Goal: Information Seeking & Learning: Check status

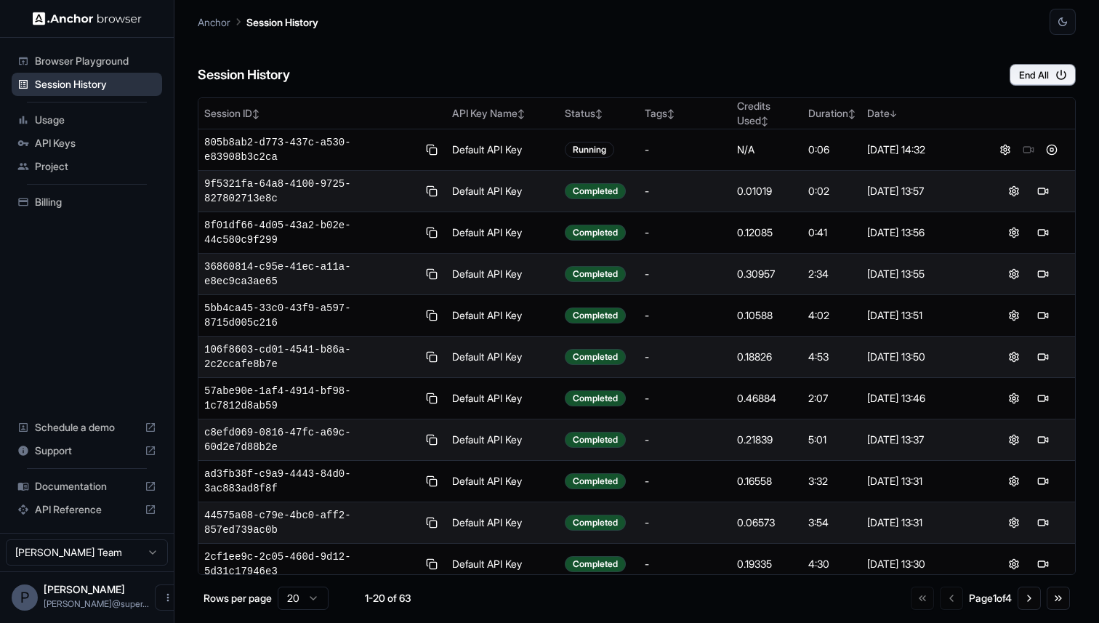
click at [62, 86] on span "Session History" at bounding box center [95, 84] width 121 height 15
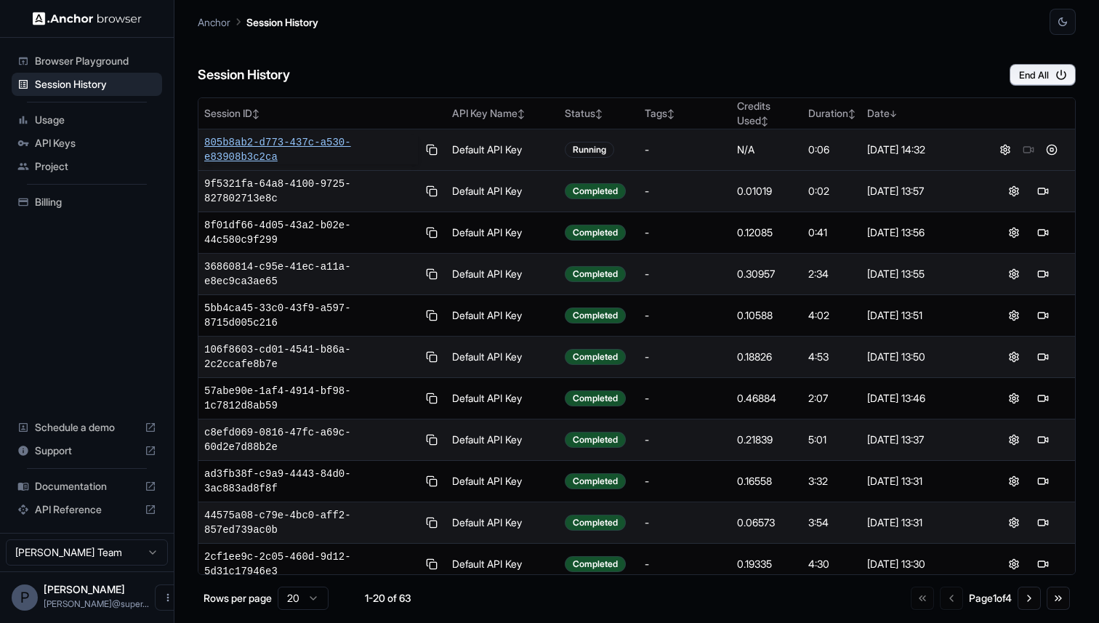
click at [265, 142] on span "805b8ab2-d773-437c-a530-e83908b3c2ca" at bounding box center [311, 149] width 214 height 29
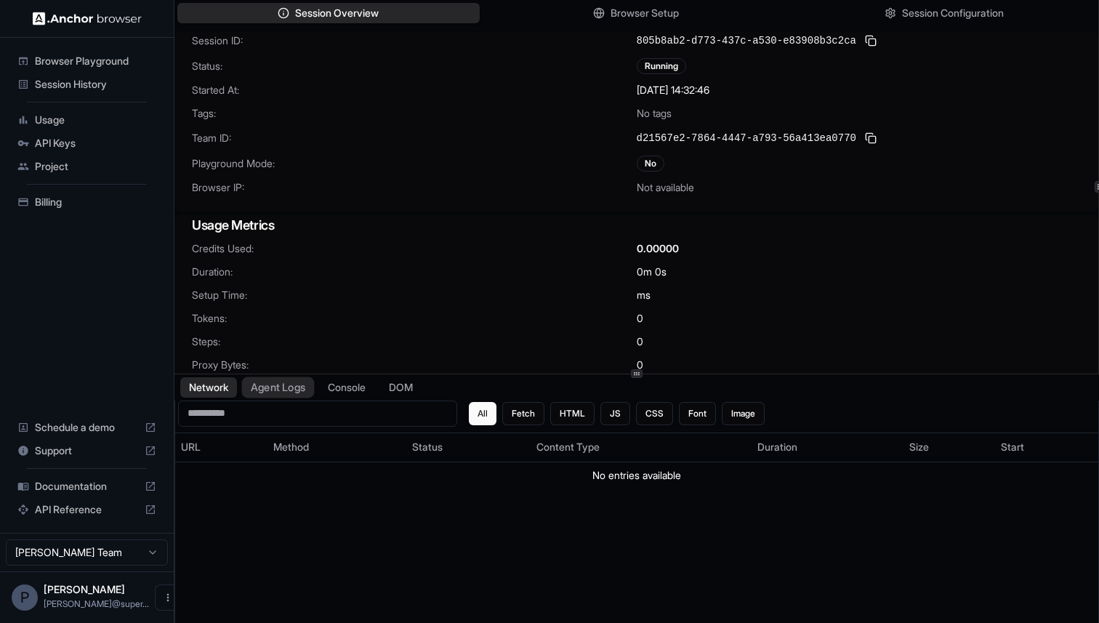
click at [292, 392] on button "Agent Logs" at bounding box center [278, 386] width 73 height 21
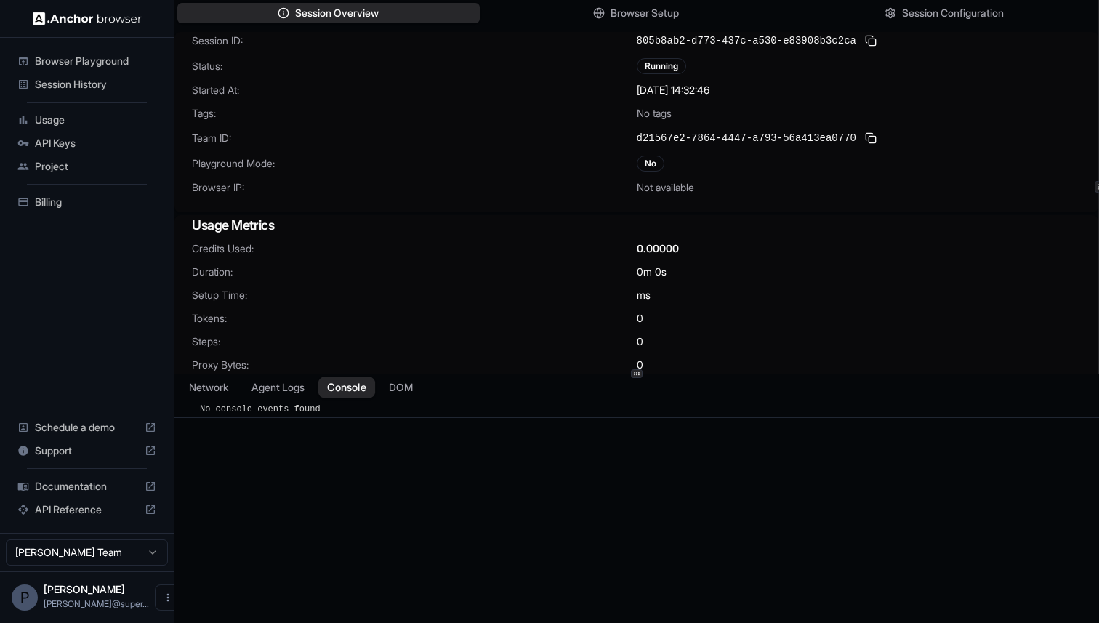
click at [359, 395] on button "Console" at bounding box center [346, 386] width 57 height 21
click at [290, 392] on button "Agent Logs" at bounding box center [278, 386] width 73 height 21
click at [337, 389] on button "Console" at bounding box center [346, 386] width 57 height 21
click at [291, 389] on button "Agent Logs" at bounding box center [278, 386] width 73 height 21
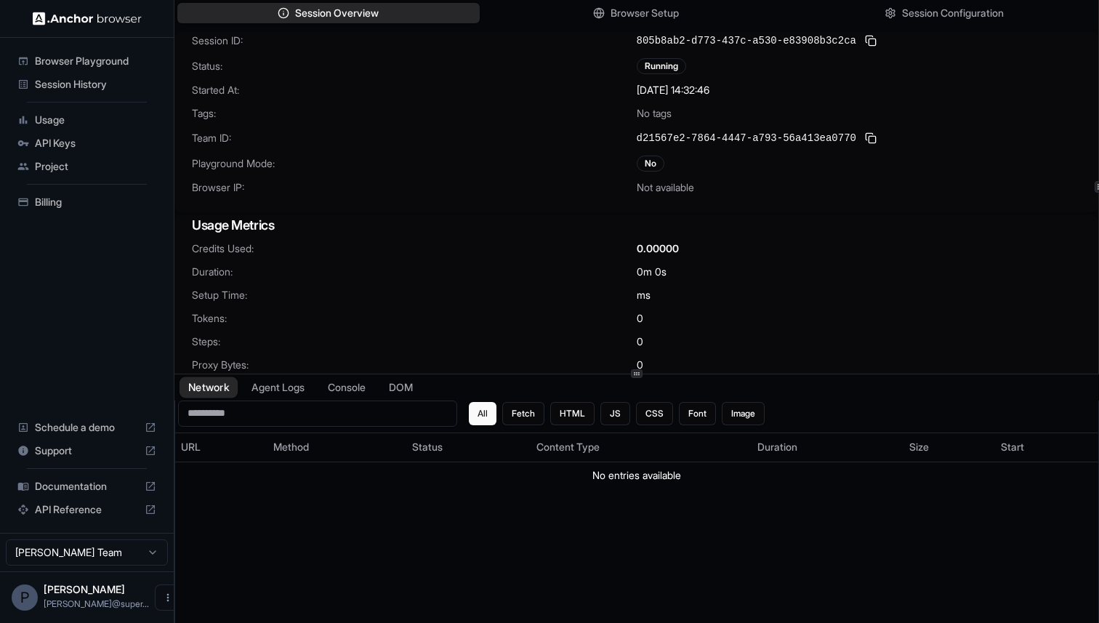
click at [215, 384] on button "Network" at bounding box center [209, 386] width 58 height 21
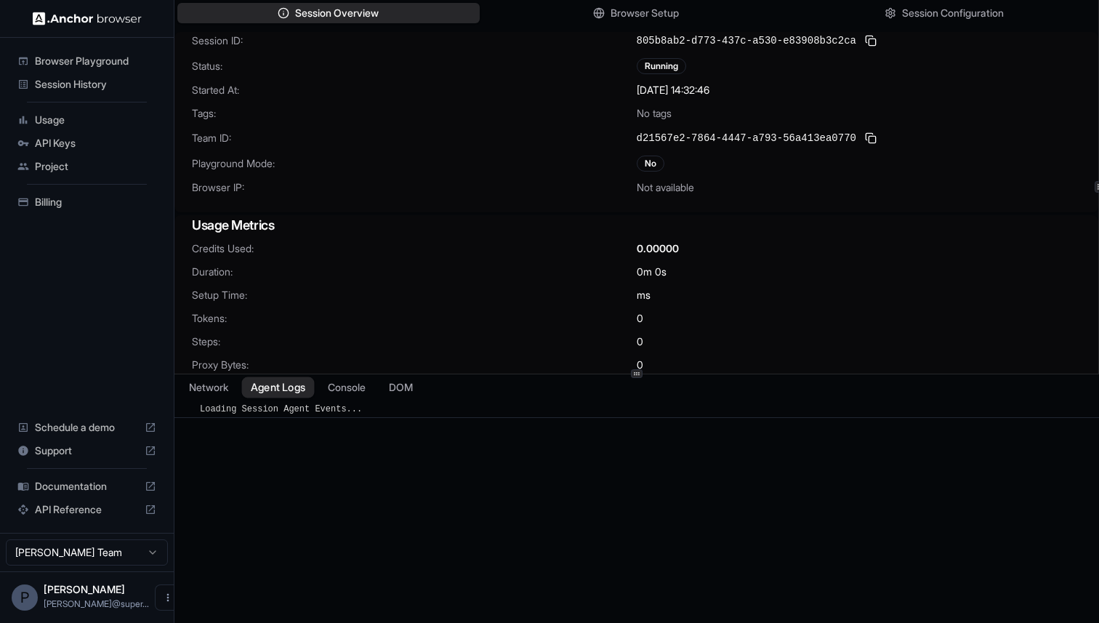
click at [279, 387] on button "Agent Logs" at bounding box center [278, 386] width 73 height 21
click at [352, 392] on button "Console" at bounding box center [346, 386] width 57 height 21
click at [278, 384] on button "Agent Logs" at bounding box center [278, 386] width 73 height 21
click at [360, 385] on button "Console" at bounding box center [346, 386] width 57 height 21
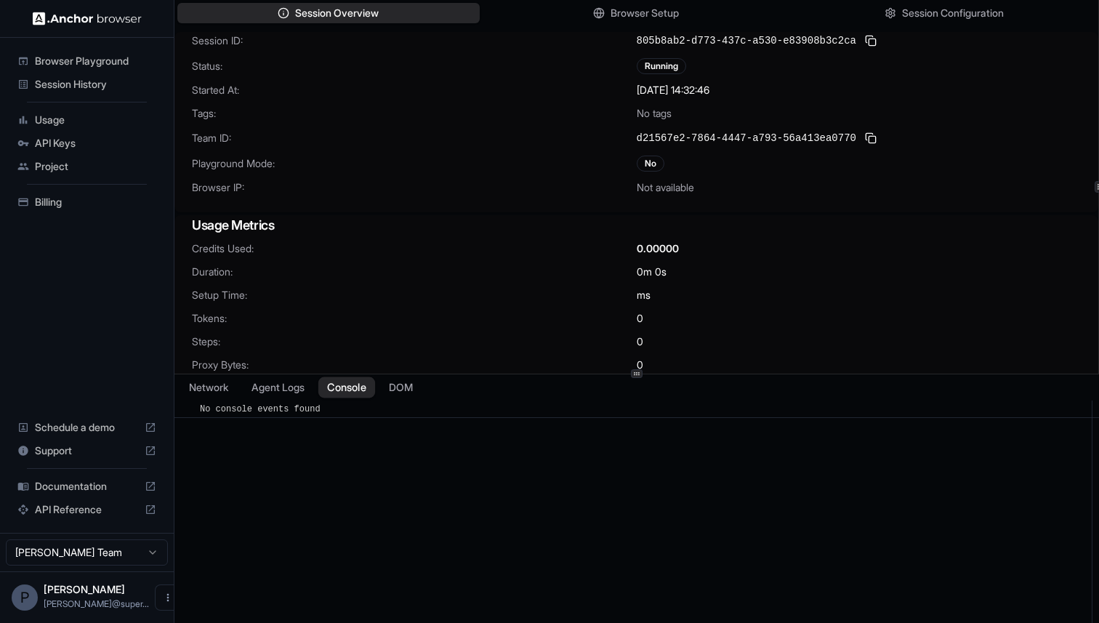
click at [360, 385] on button "Console" at bounding box center [346, 386] width 57 height 21
click at [273, 383] on button "Agent Logs" at bounding box center [278, 386] width 73 height 21
click at [47, 120] on span "Usage" at bounding box center [95, 120] width 121 height 15
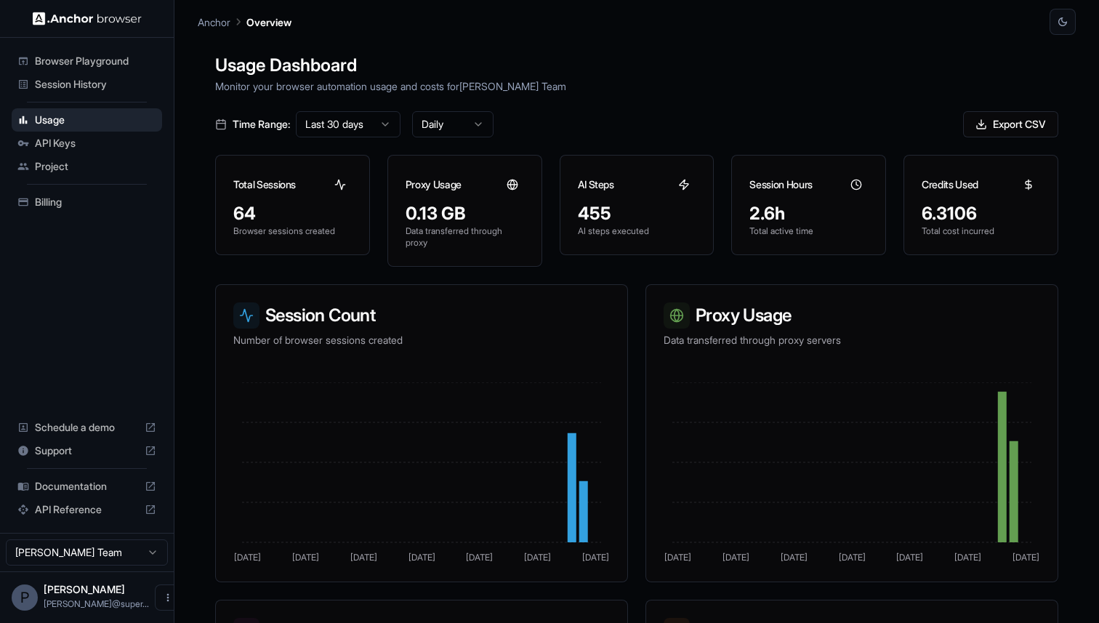
click at [84, 79] on span "Session History" at bounding box center [95, 84] width 121 height 15
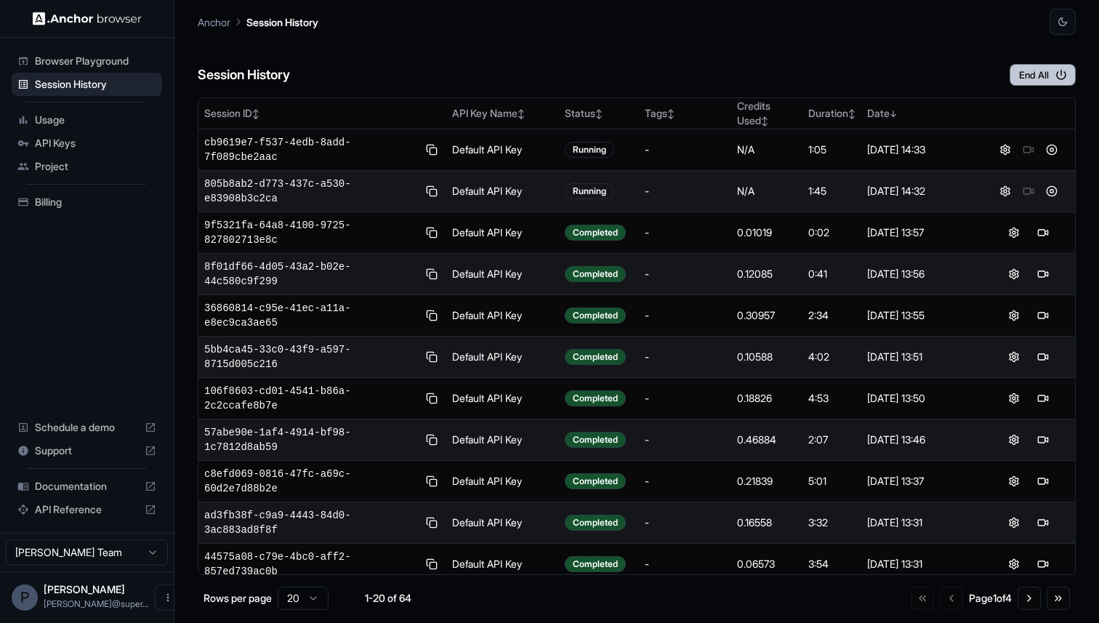
click at [1055, 68] on icon "button" at bounding box center [1060, 74] width 13 height 13
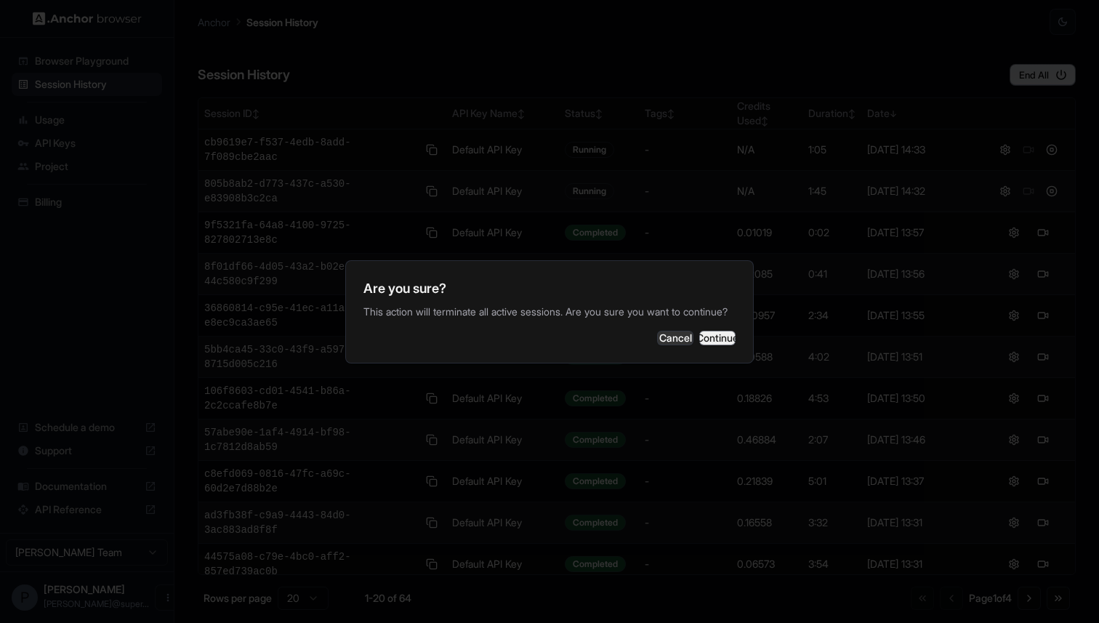
click at [715, 345] on button "Continue" at bounding box center [717, 338] width 36 height 15
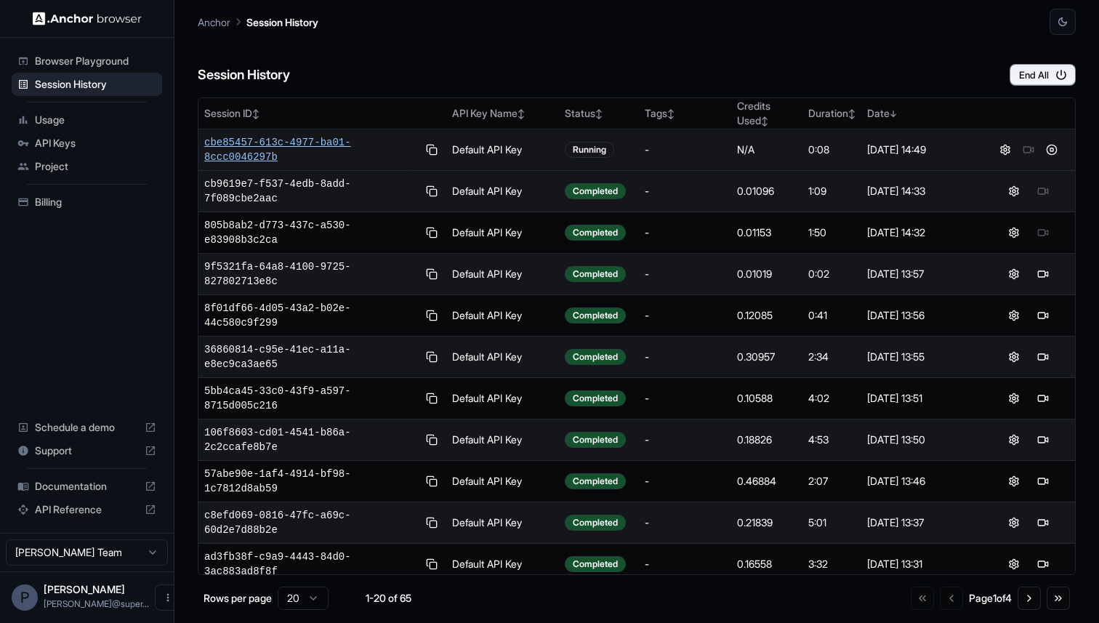
click at [307, 150] on span "cbe85457-613c-4977-ba01-8ccc0046297b" at bounding box center [311, 149] width 214 height 29
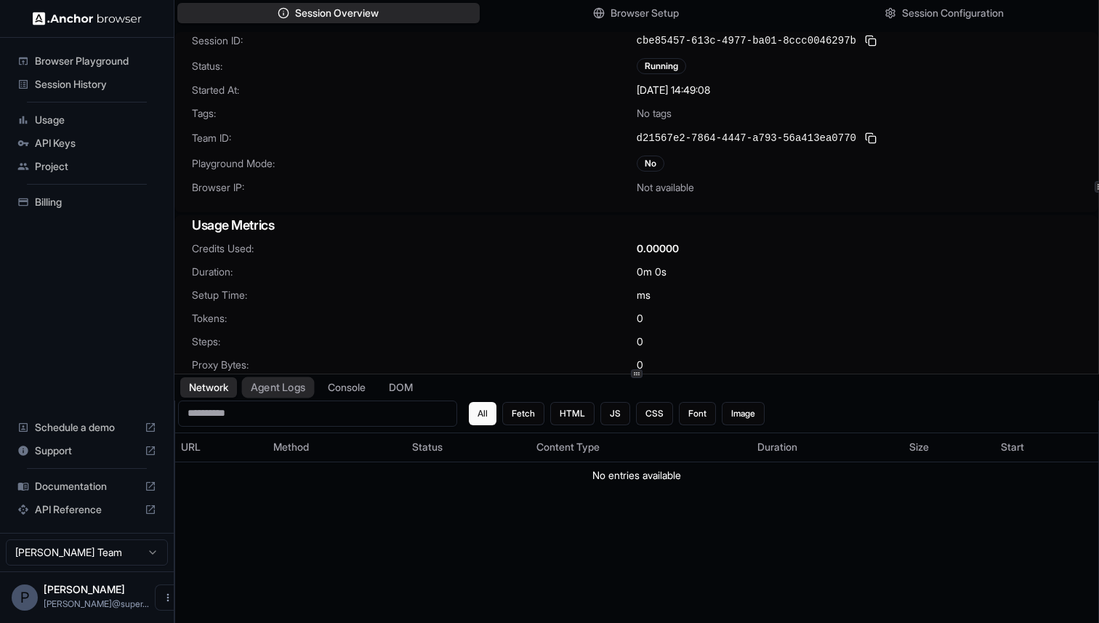
click at [285, 388] on button "Agent Logs" at bounding box center [278, 386] width 73 height 21
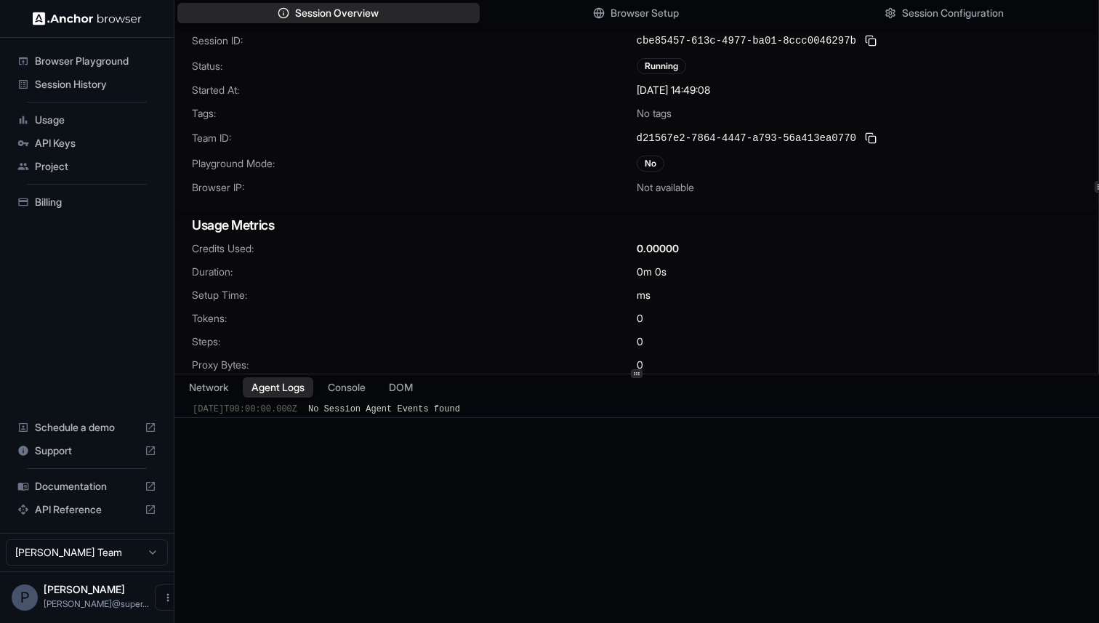
click at [357, 404] on span "No Session Agent Events found" at bounding box center [384, 409] width 152 height 10
click at [355, 392] on button "Console" at bounding box center [346, 386] width 57 height 21
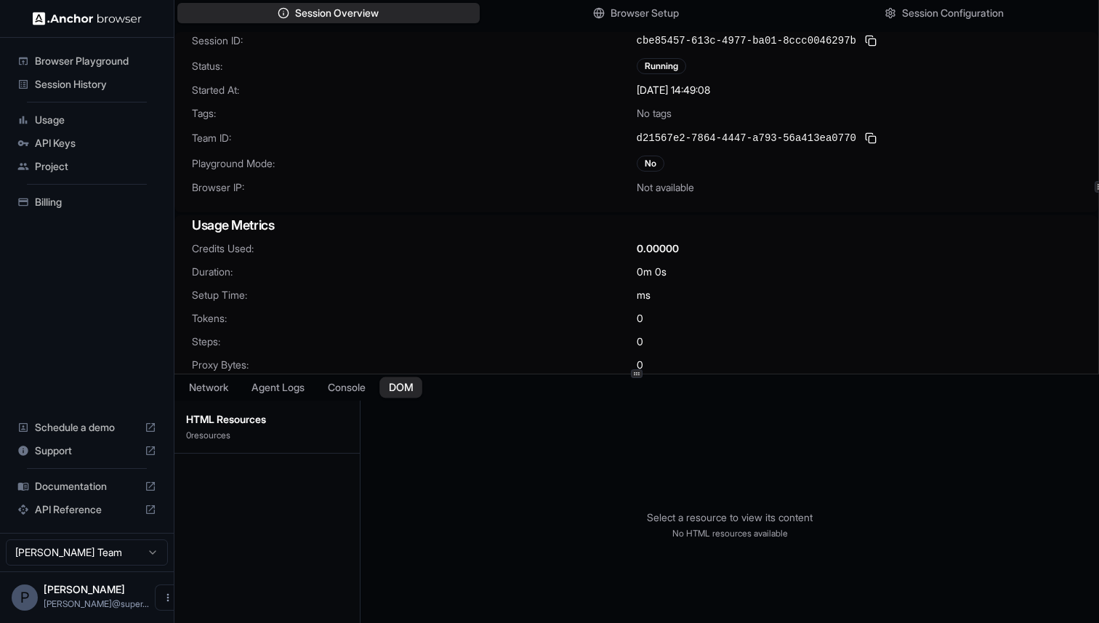
click at [408, 387] on button "DOM" at bounding box center [400, 386] width 43 height 21
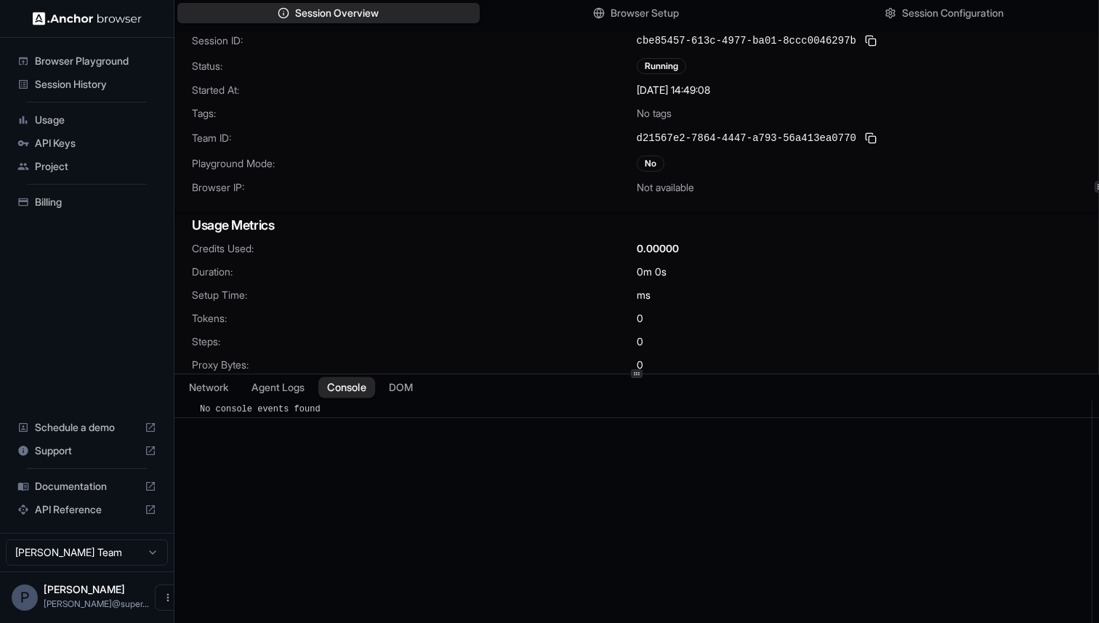
click at [339, 384] on button "Console" at bounding box center [346, 386] width 57 height 21
click at [289, 381] on button "Agent Logs" at bounding box center [278, 386] width 73 height 21
click at [210, 384] on button "Network" at bounding box center [209, 386] width 58 height 21
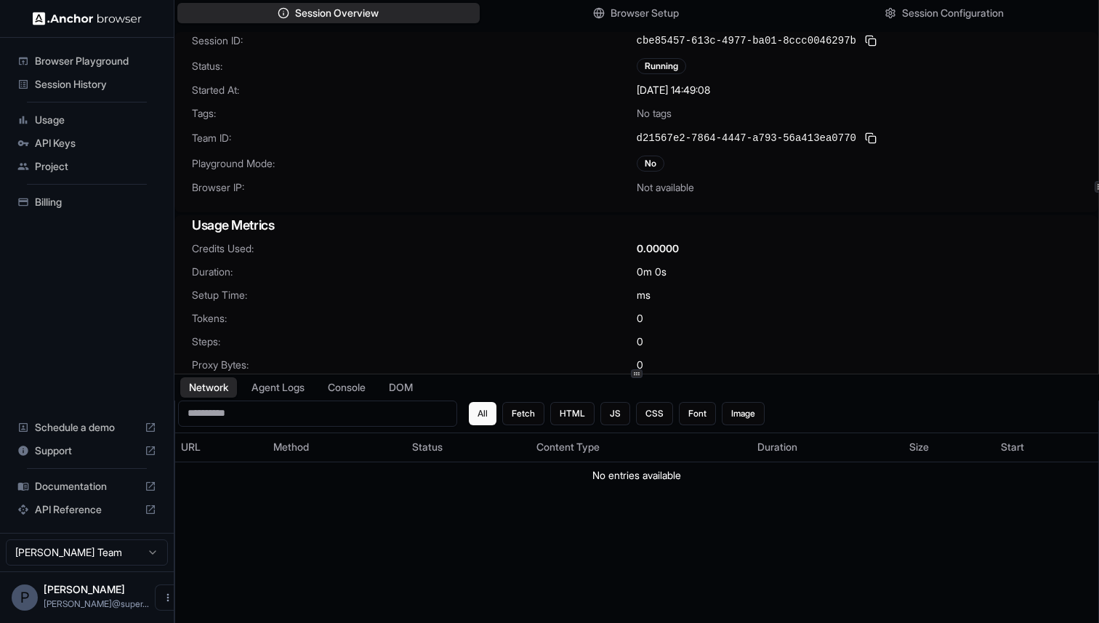
click at [92, 78] on span "Session History" at bounding box center [95, 84] width 121 height 15
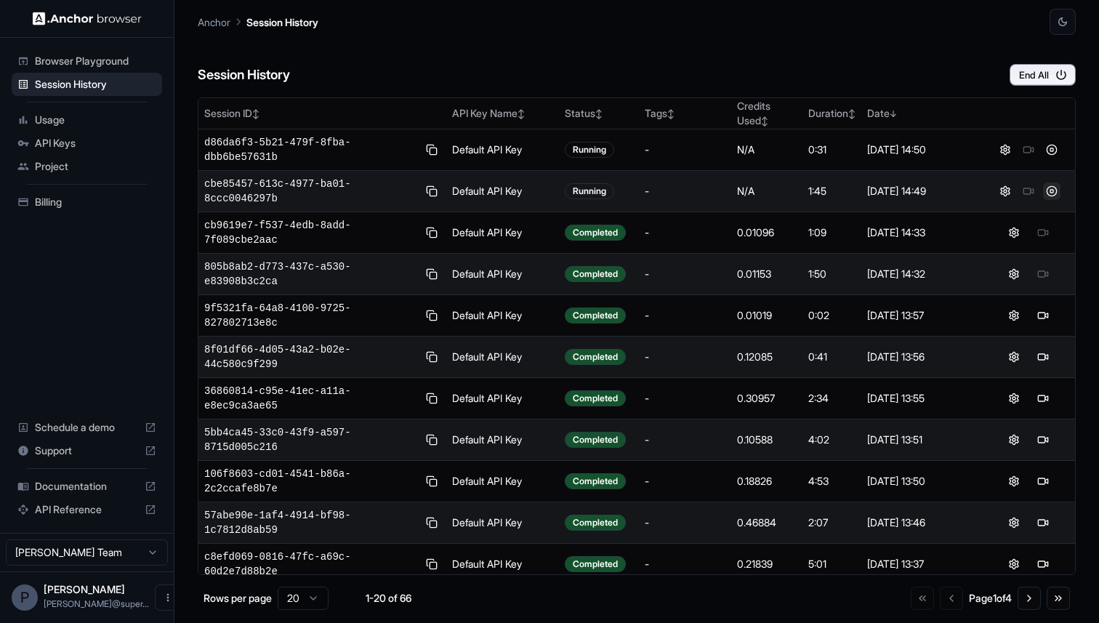
click at [1053, 192] on button at bounding box center [1051, 190] width 17 height 17
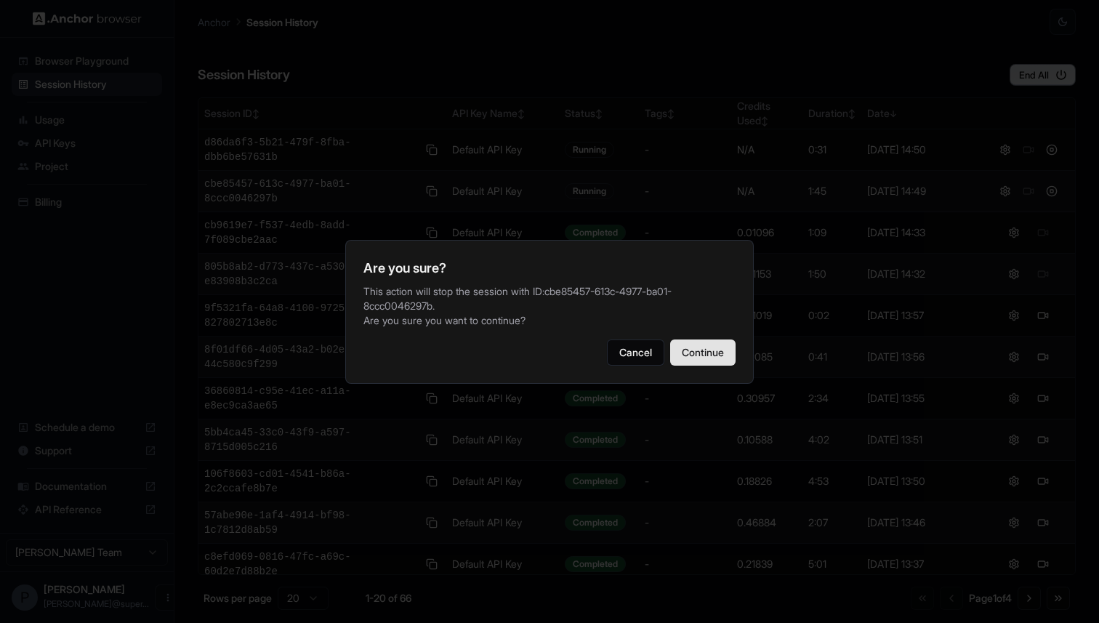
click at [708, 360] on button "Continue" at bounding box center [702, 352] width 65 height 26
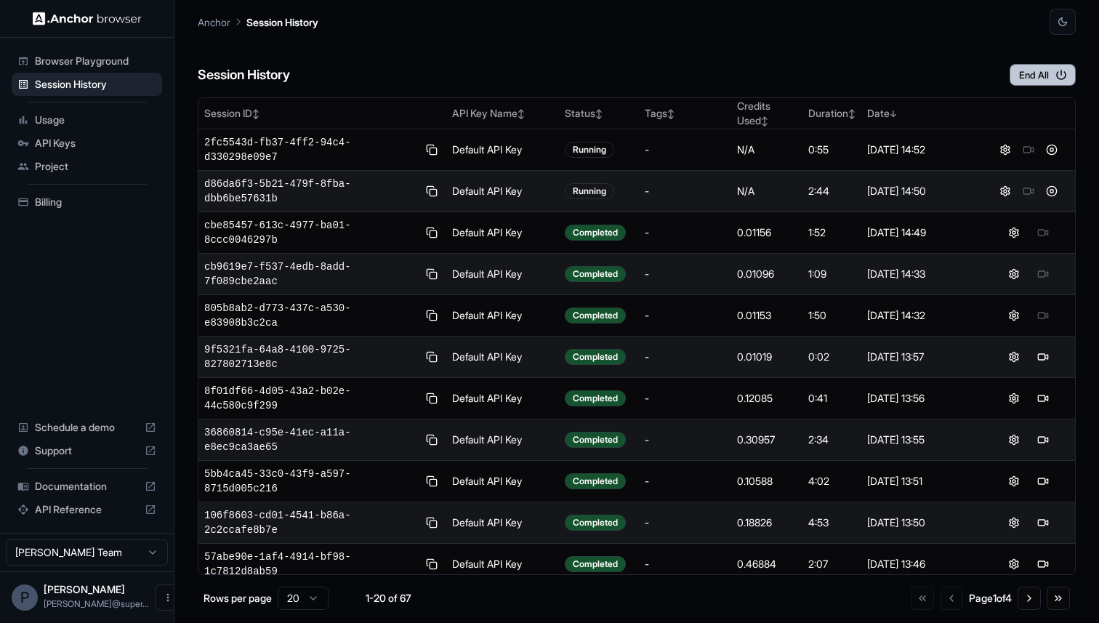
click at [1057, 78] on icon "button" at bounding box center [1060, 74] width 13 height 13
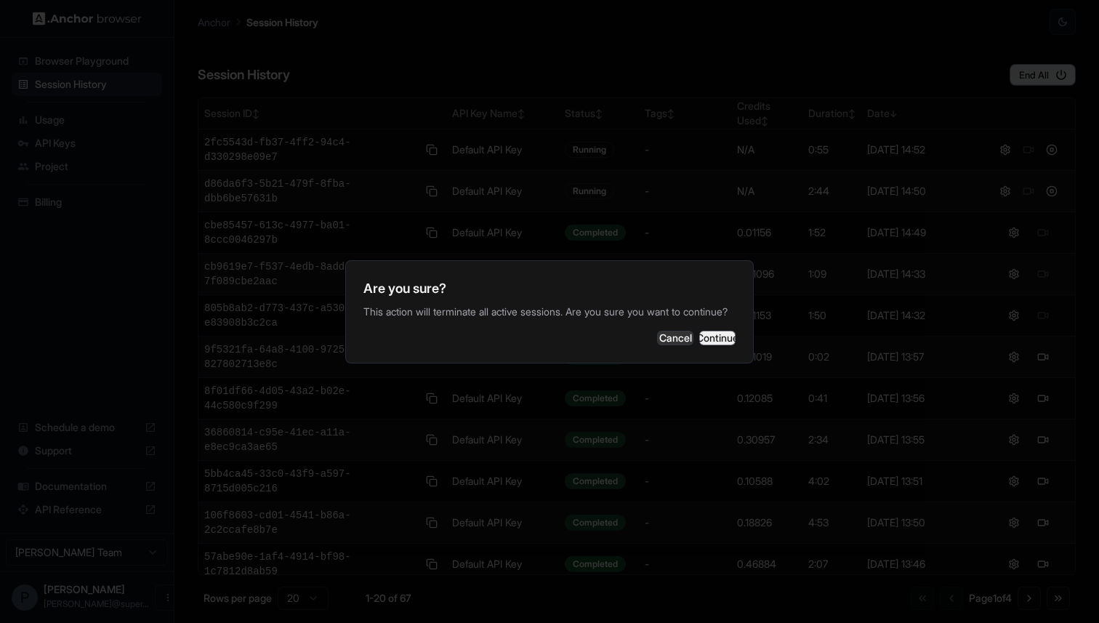
click at [706, 341] on button "Continue" at bounding box center [717, 338] width 36 height 15
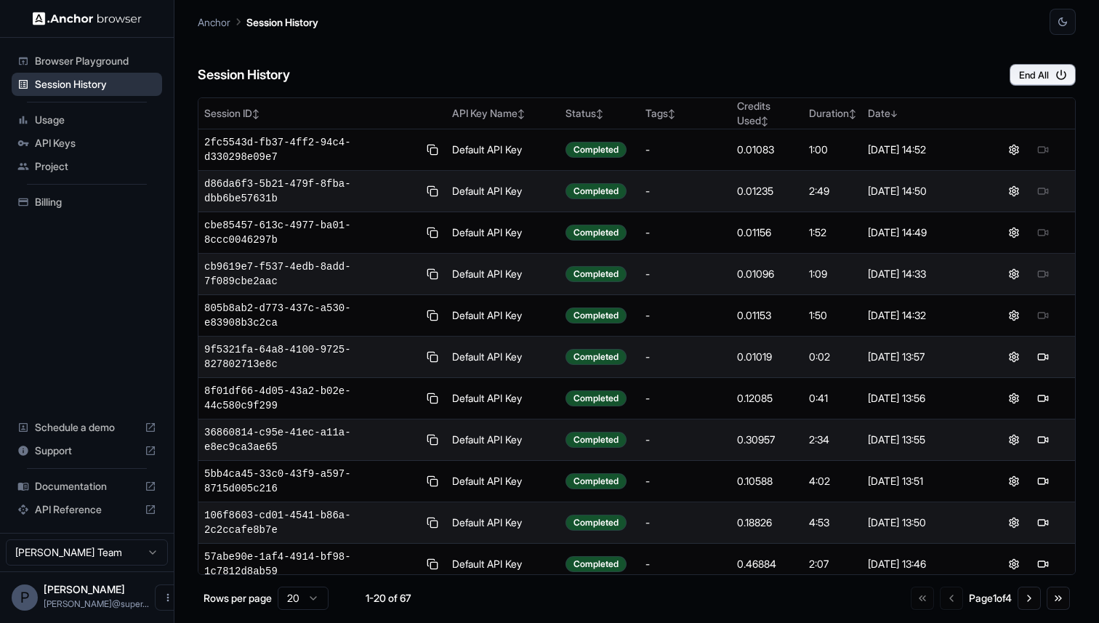
click at [80, 78] on span "Session History" at bounding box center [95, 84] width 121 height 15
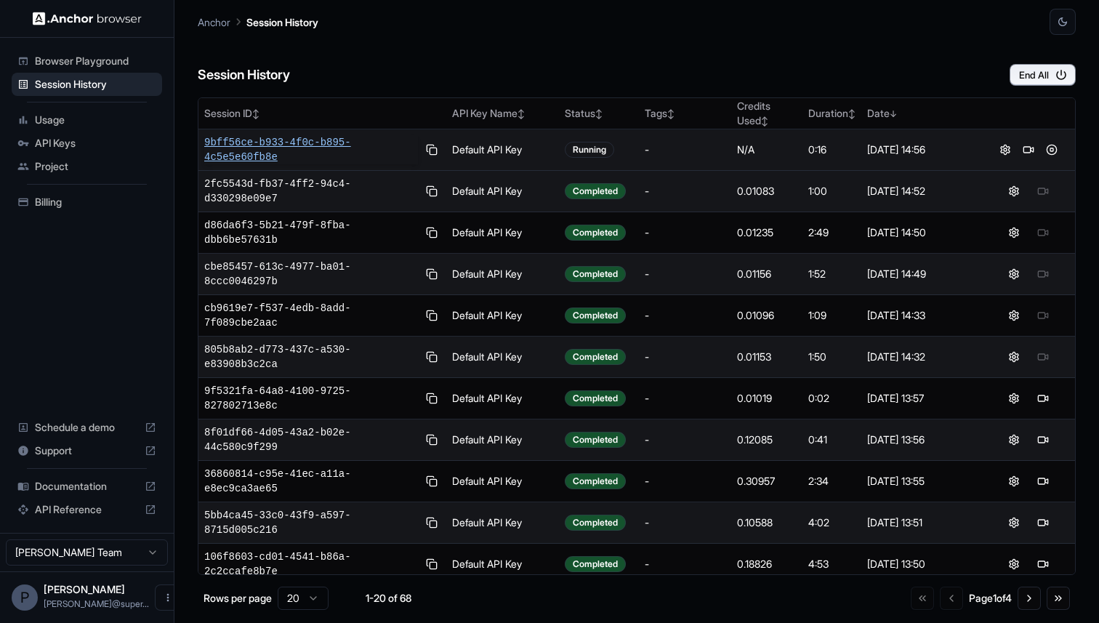
click at [241, 142] on span "9bff56ce-b933-4f0c-b895-4c5e5e60fb8e" at bounding box center [311, 149] width 214 height 29
click at [1052, 150] on button at bounding box center [1051, 149] width 17 height 17
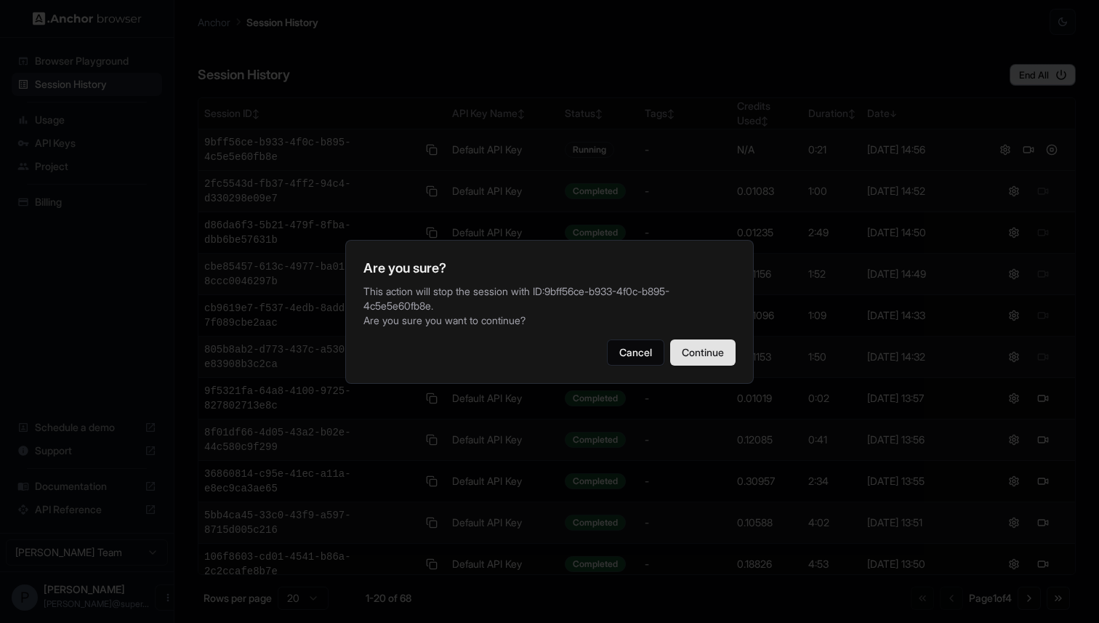
click at [709, 347] on button "Continue" at bounding box center [702, 352] width 65 height 26
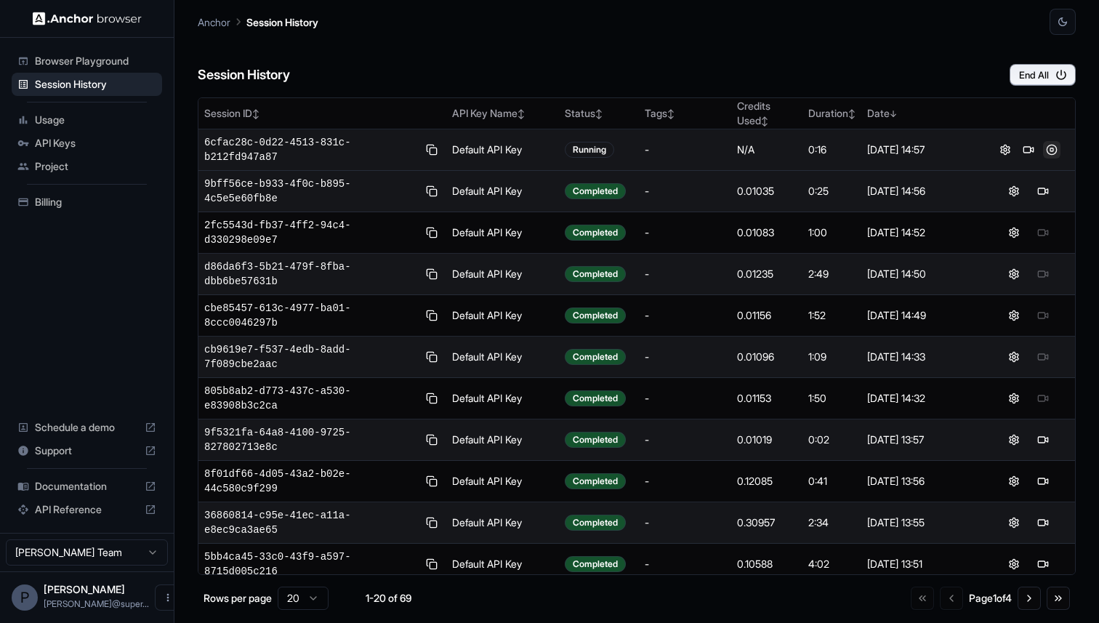
click at [1053, 144] on button at bounding box center [1051, 149] width 17 height 17
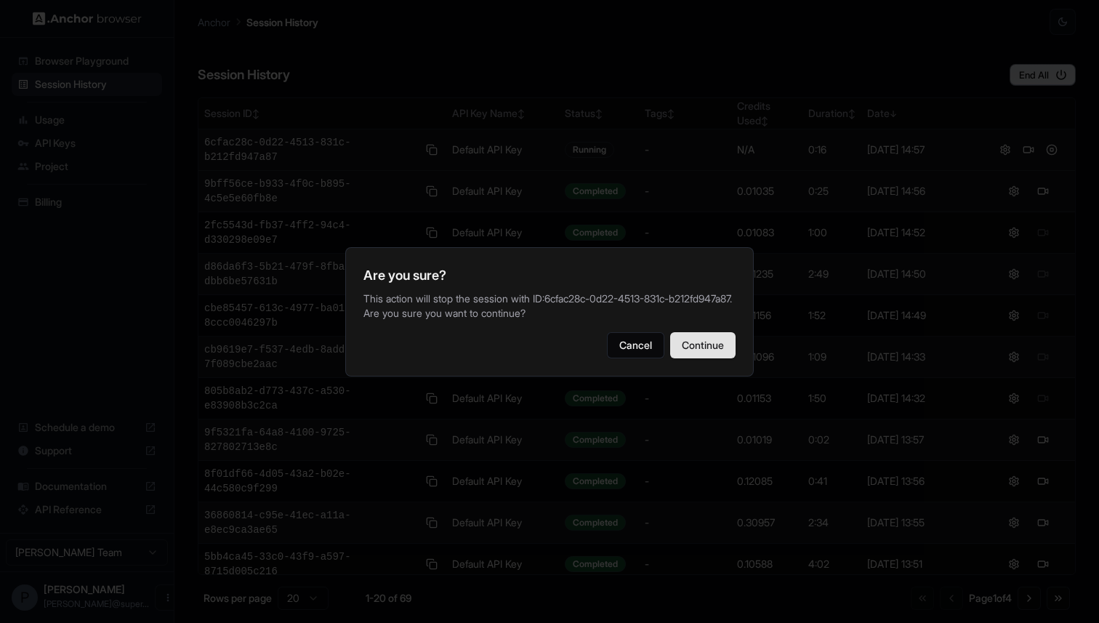
click at [703, 345] on button "Continue" at bounding box center [702, 345] width 65 height 26
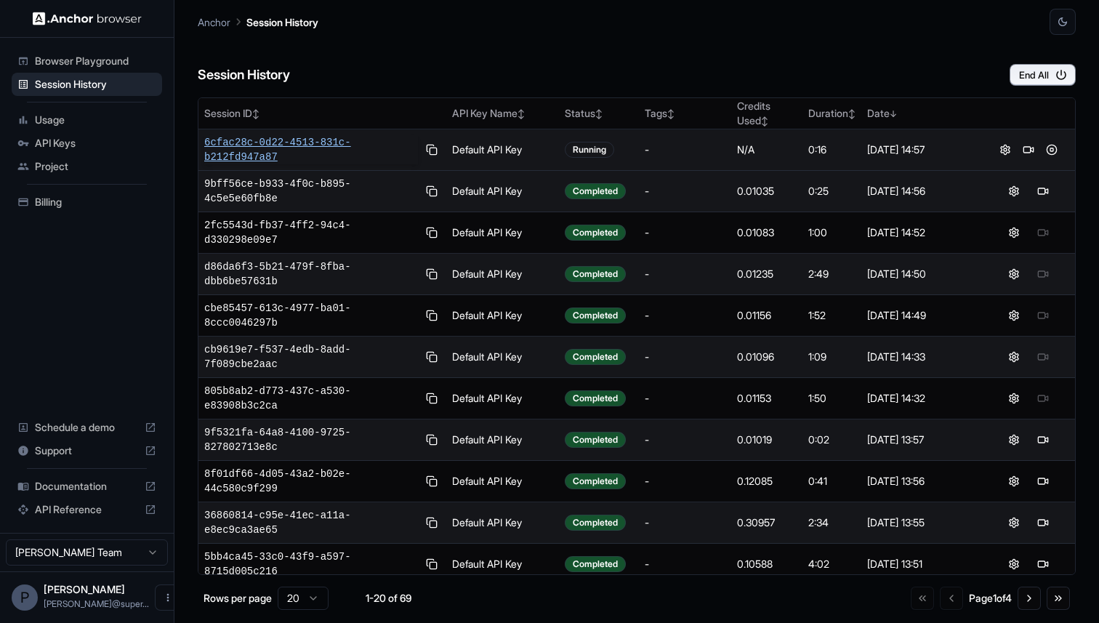
click at [291, 137] on span "6cfac28c-0d22-4513-831c-b212fd947a87" at bounding box center [311, 149] width 214 height 29
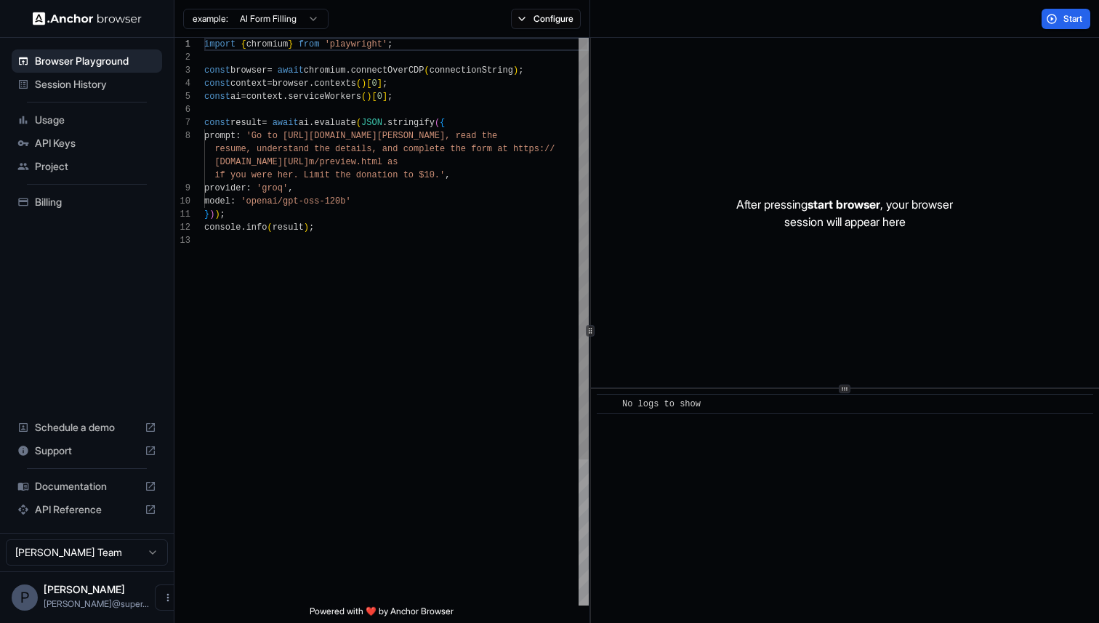
scroll to position [92, 0]
click at [78, 86] on span "Session History" at bounding box center [95, 84] width 121 height 15
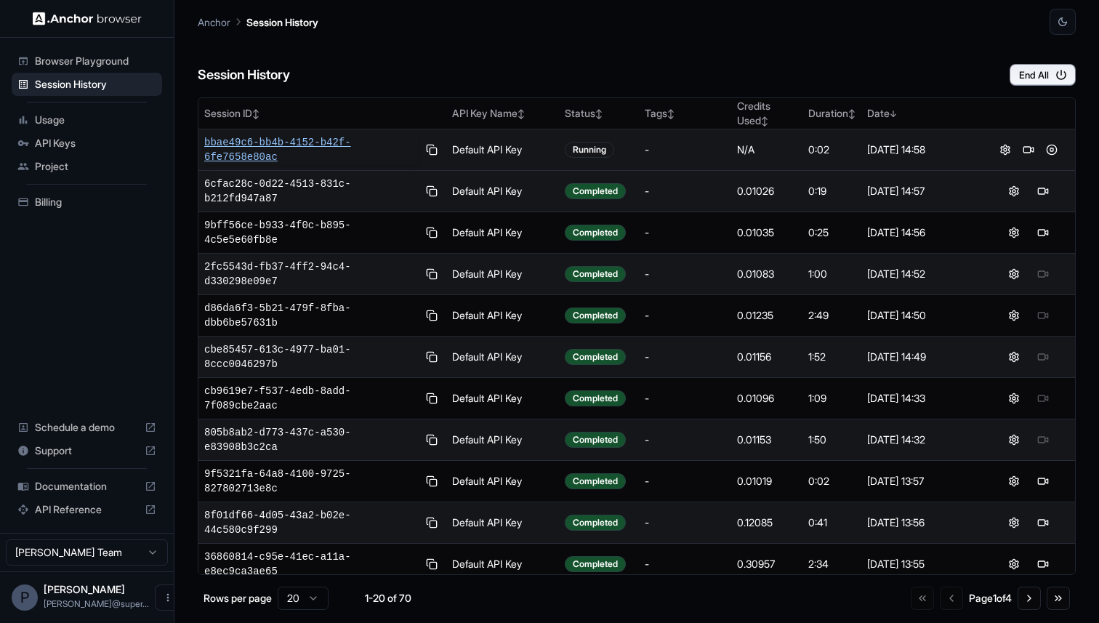
click at [266, 137] on span "bbae49c6-bb4b-4152-b42f-6fe7658e80ac" at bounding box center [311, 149] width 214 height 29
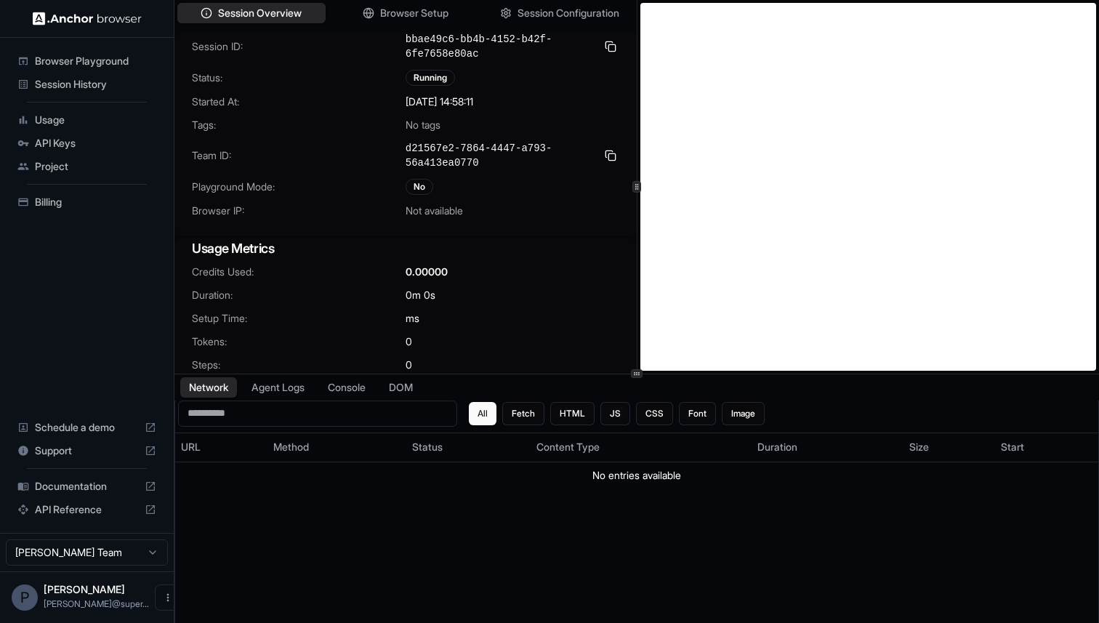
click at [55, 80] on span "Session History" at bounding box center [95, 84] width 121 height 15
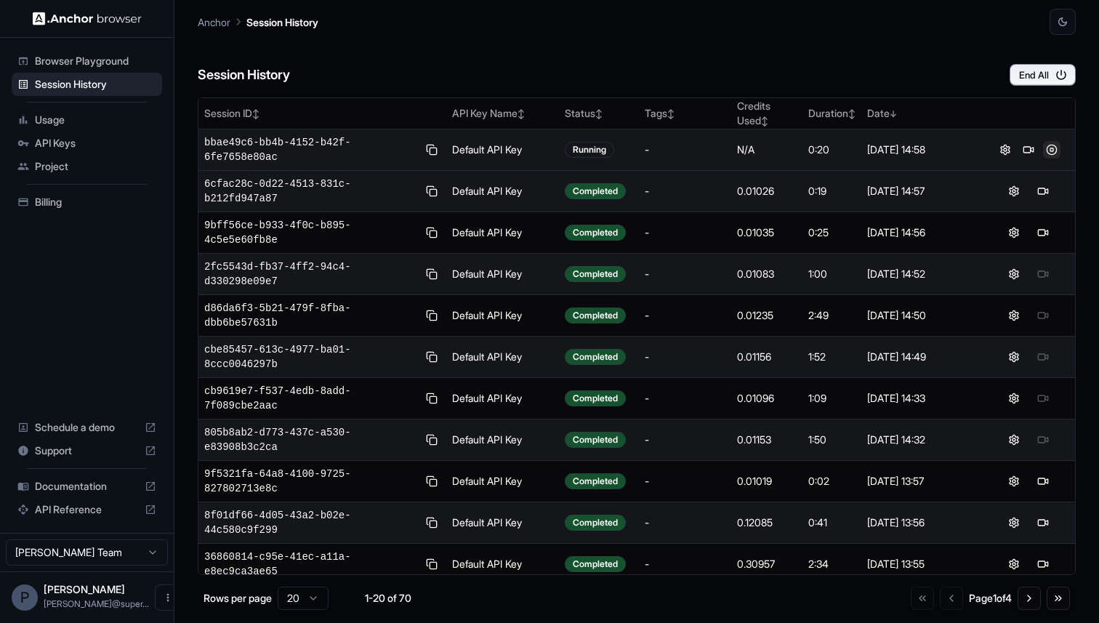
click at [1053, 156] on button at bounding box center [1051, 149] width 17 height 17
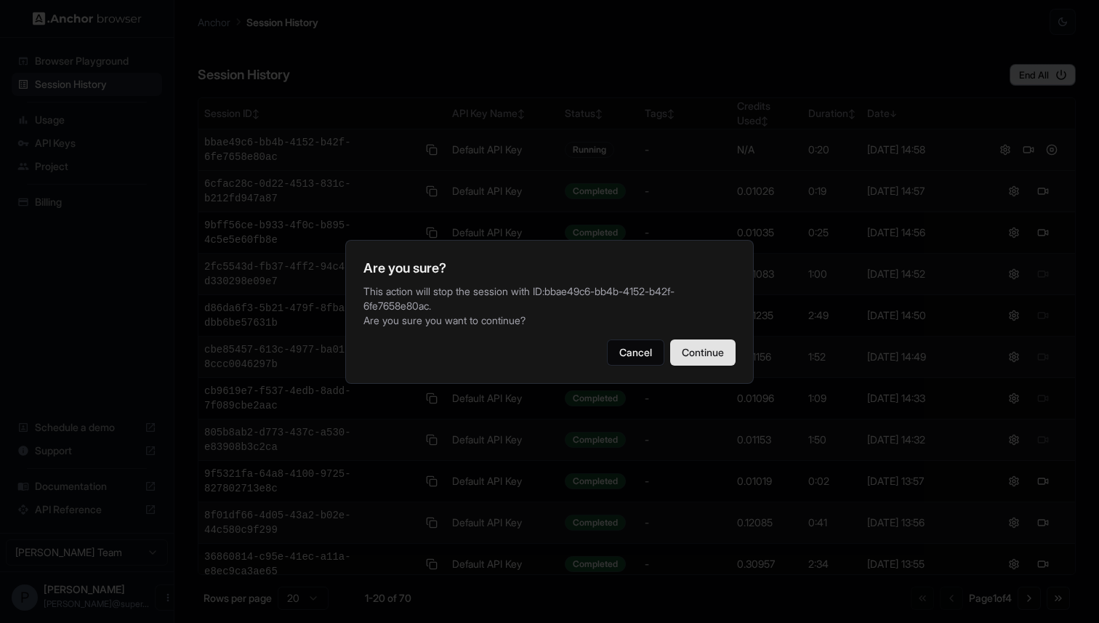
click at [701, 353] on button "Continue" at bounding box center [702, 352] width 65 height 26
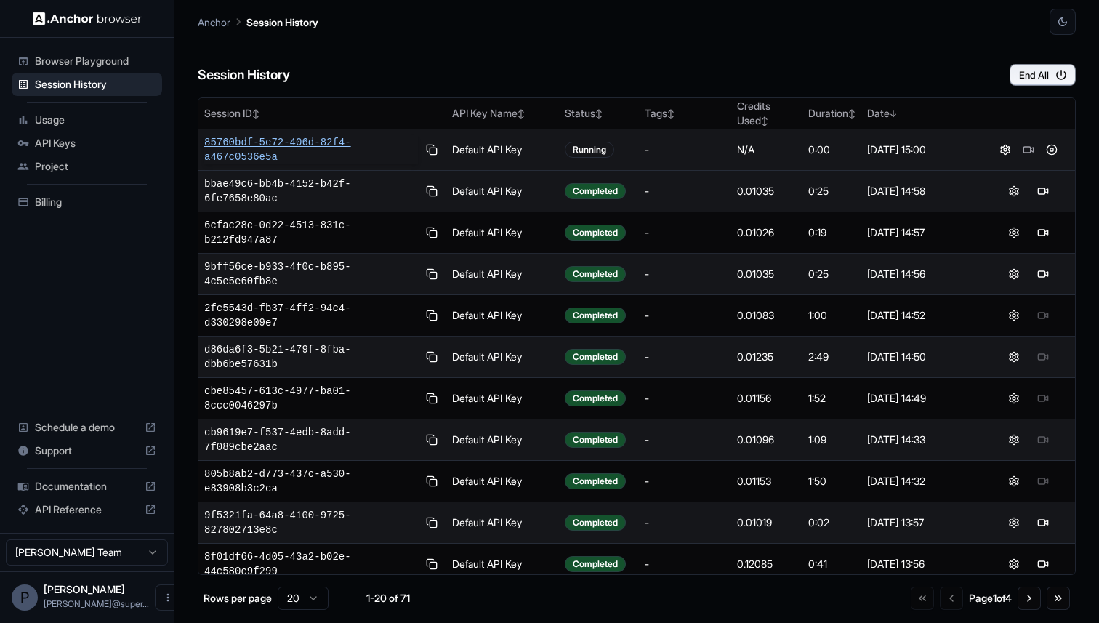
click at [256, 153] on span "85760bdf-5e72-406d-82f4-a467c0536e5a" at bounding box center [311, 149] width 214 height 29
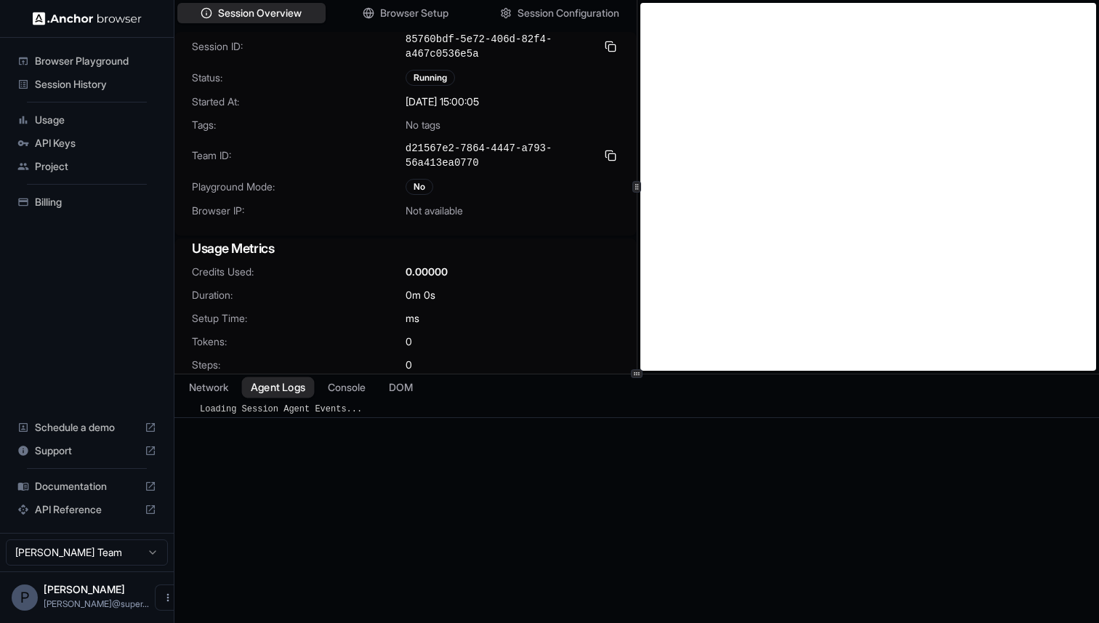
click at [289, 389] on button "Agent Logs" at bounding box center [278, 386] width 73 height 21
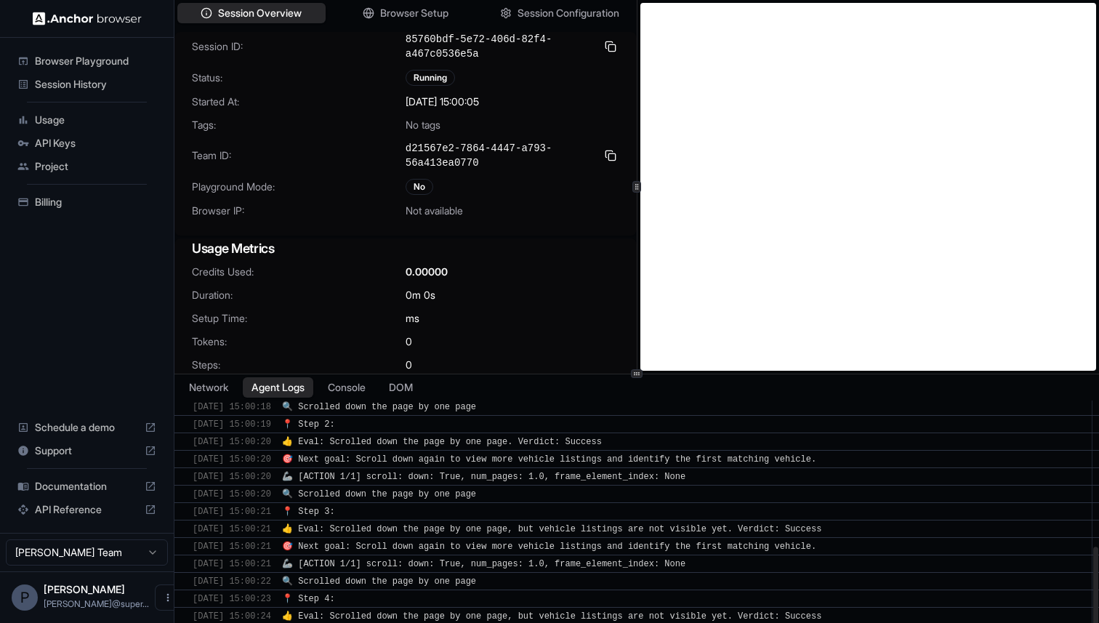
scroll to position [357, 0]
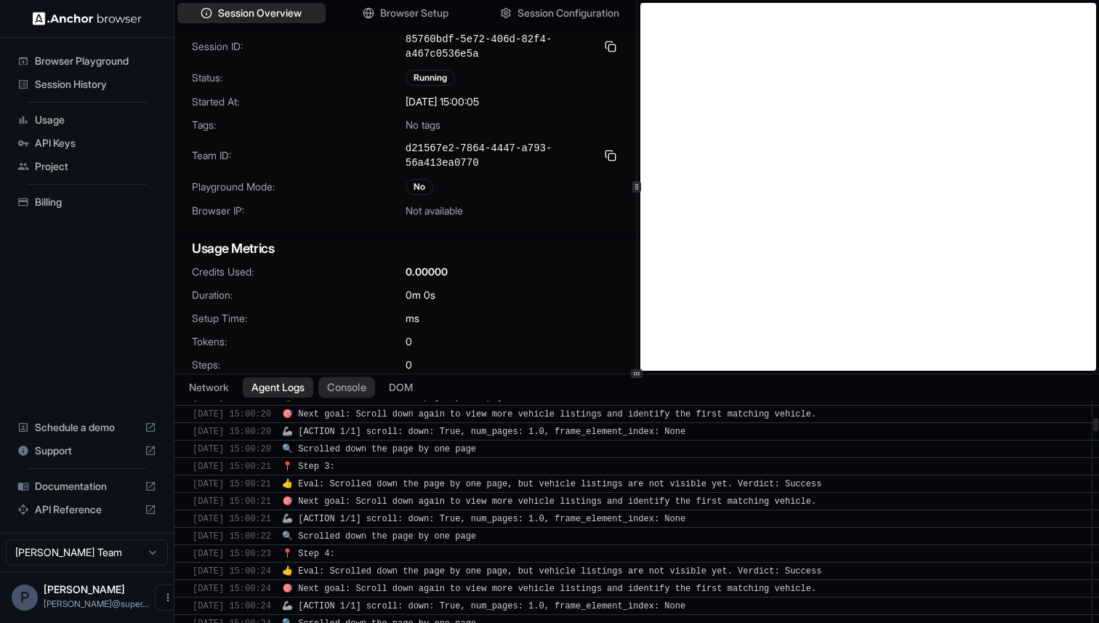
click at [350, 390] on button "Console" at bounding box center [346, 386] width 57 height 21
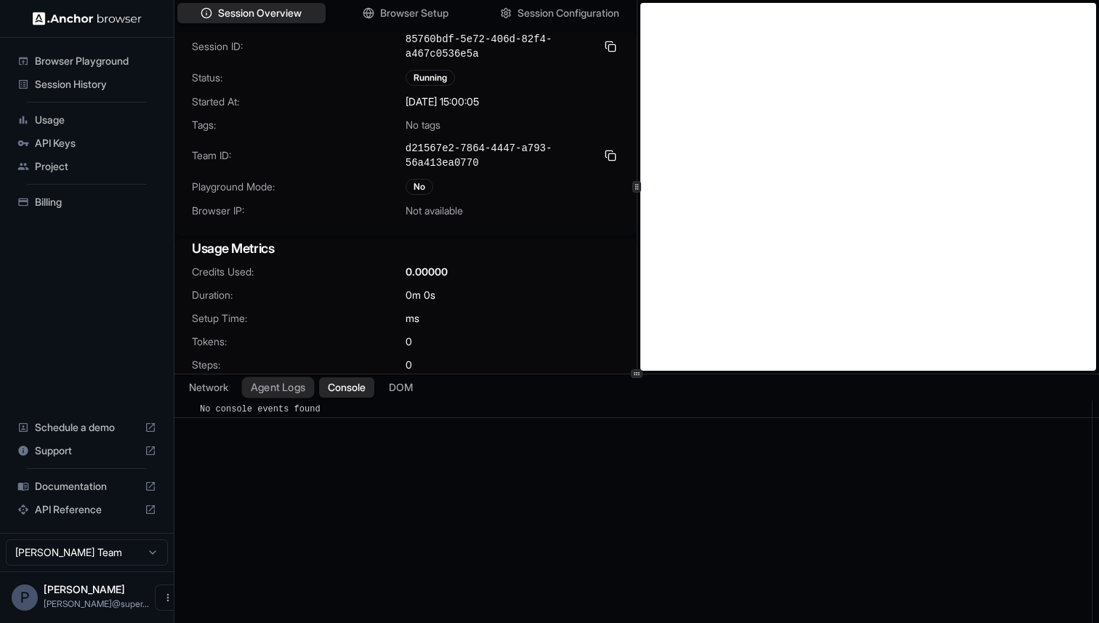
click at [289, 388] on button "Agent Logs" at bounding box center [278, 386] width 73 height 21
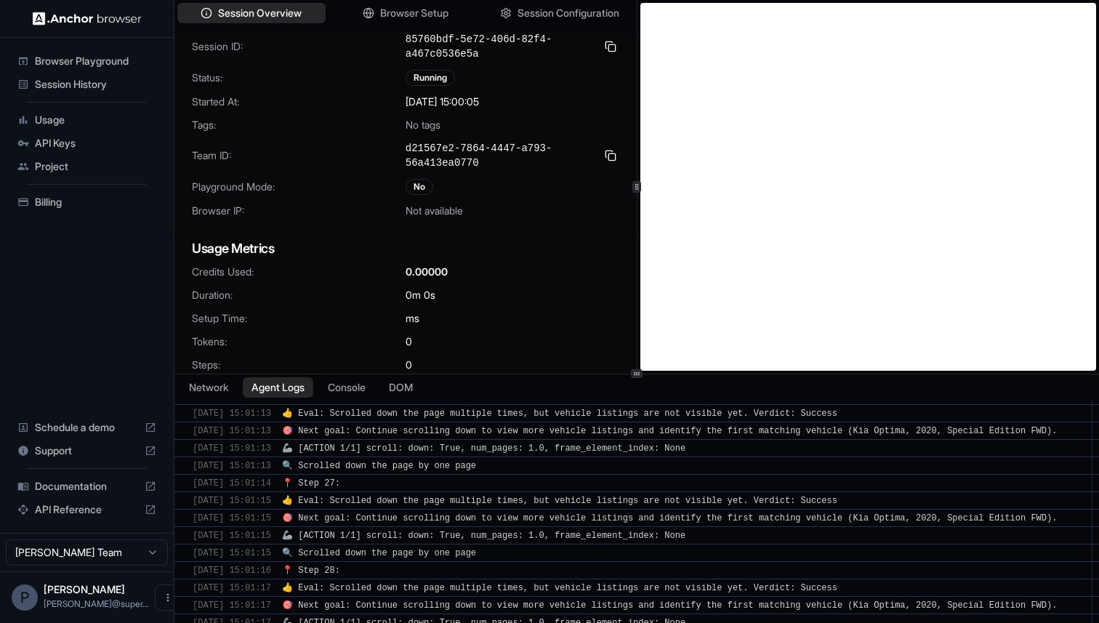
scroll to position [5166, 0]
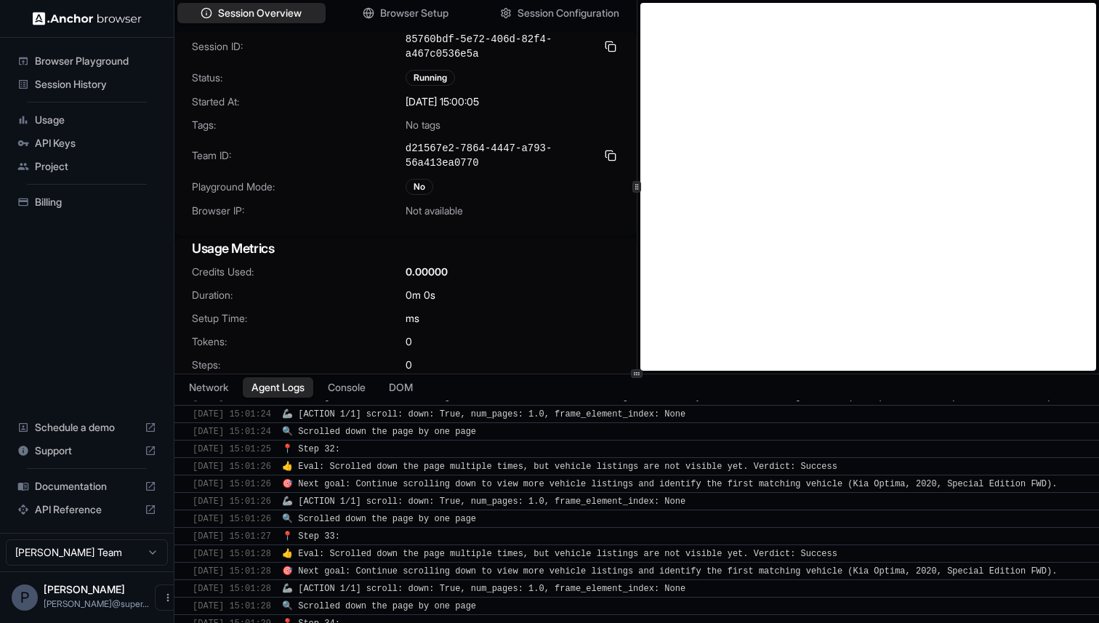
click at [81, 89] on span "Session History" at bounding box center [95, 84] width 121 height 15
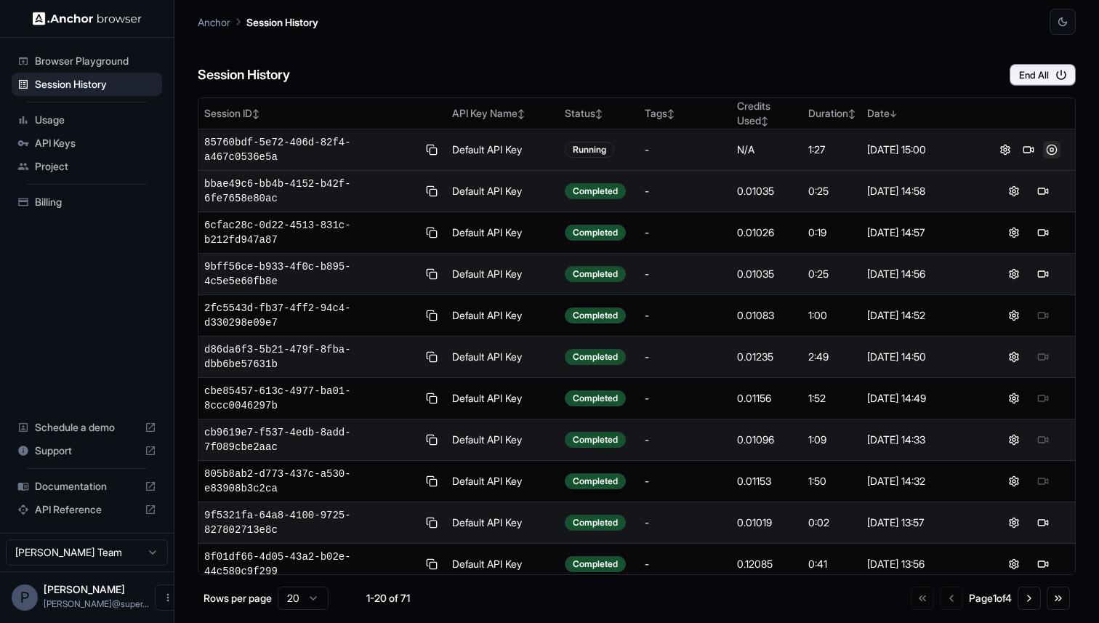
click at [1049, 148] on button at bounding box center [1051, 149] width 17 height 17
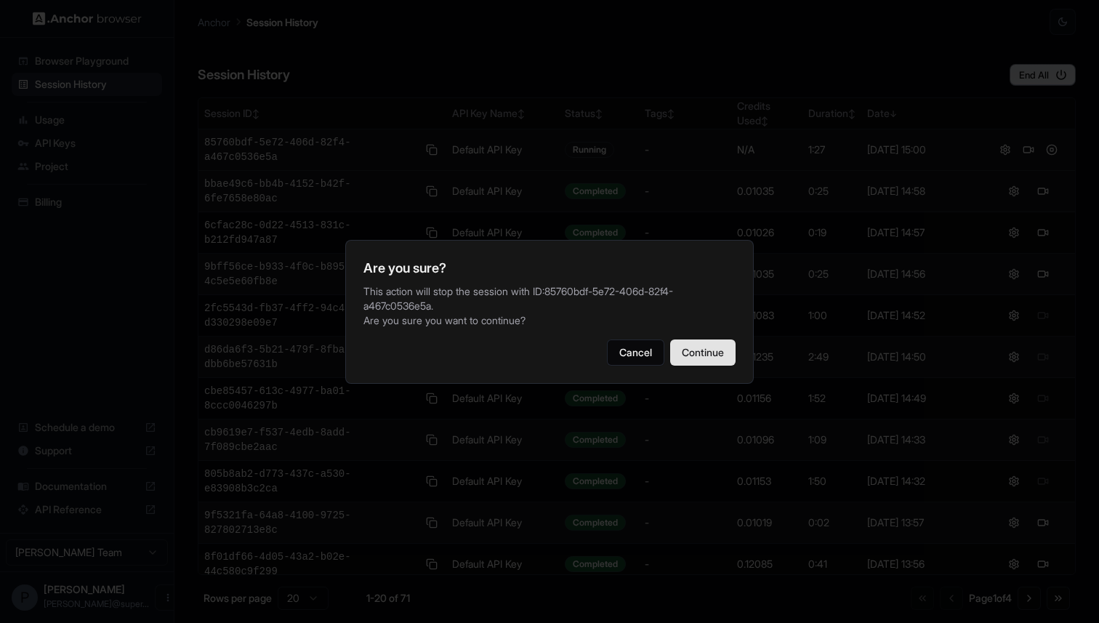
click at [702, 344] on button "Continue" at bounding box center [702, 352] width 65 height 26
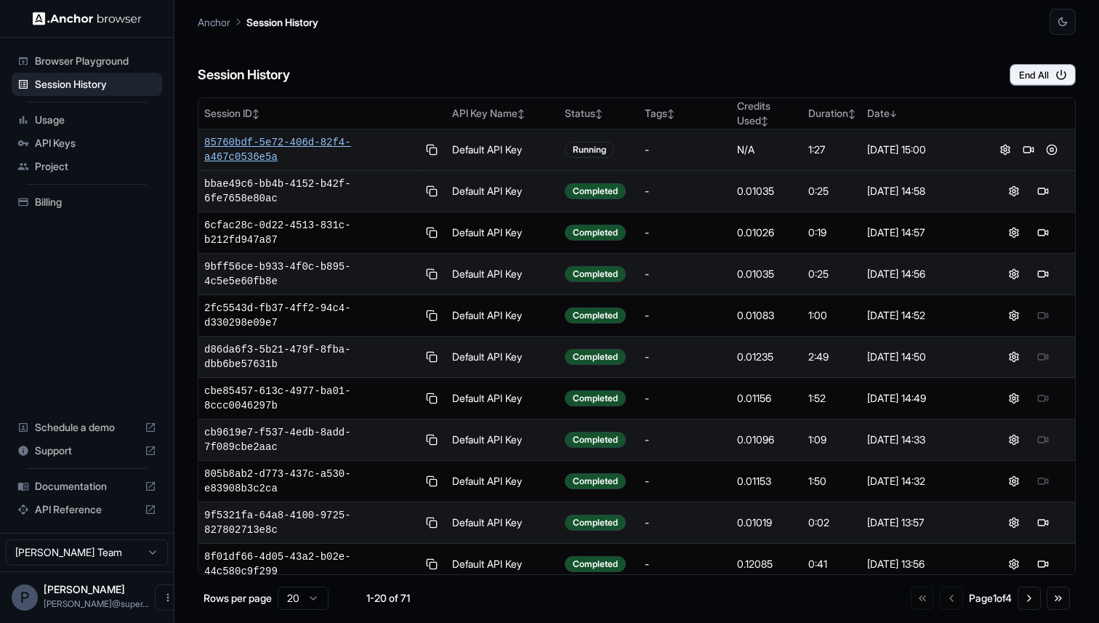
click at [270, 140] on span "85760bdf-5e72-406d-82f4-a467c0536e5a" at bounding box center [311, 149] width 214 height 29
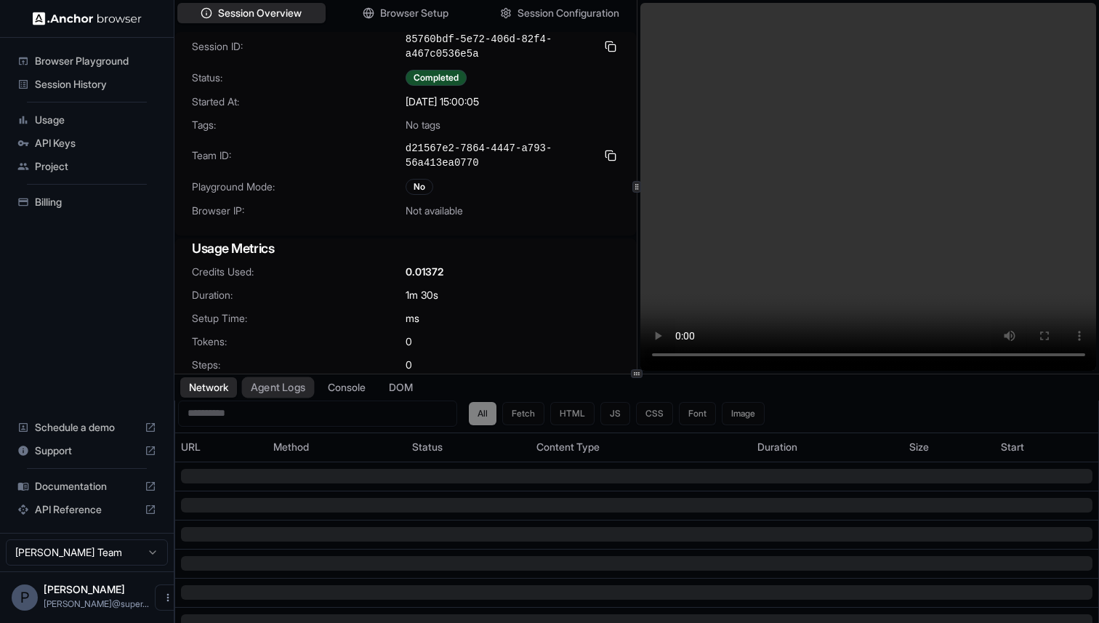
click at [270, 391] on button "Agent Logs" at bounding box center [278, 386] width 73 height 21
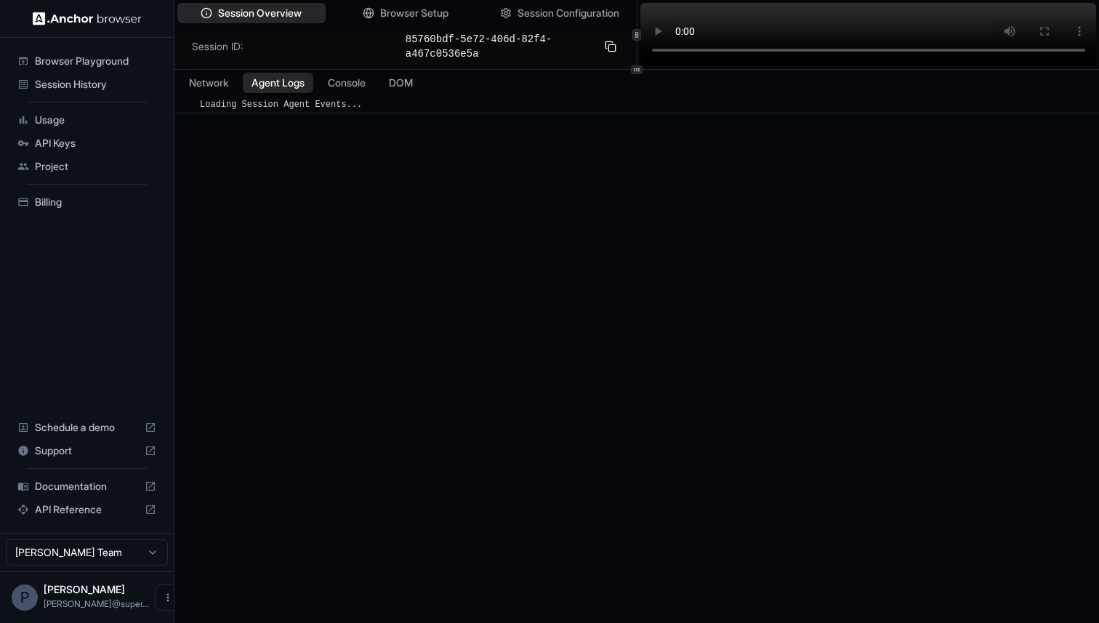
click at [667, 69] on div at bounding box center [636, 69] width 924 height 1
click at [352, 83] on button "Console" at bounding box center [346, 83] width 57 height 21
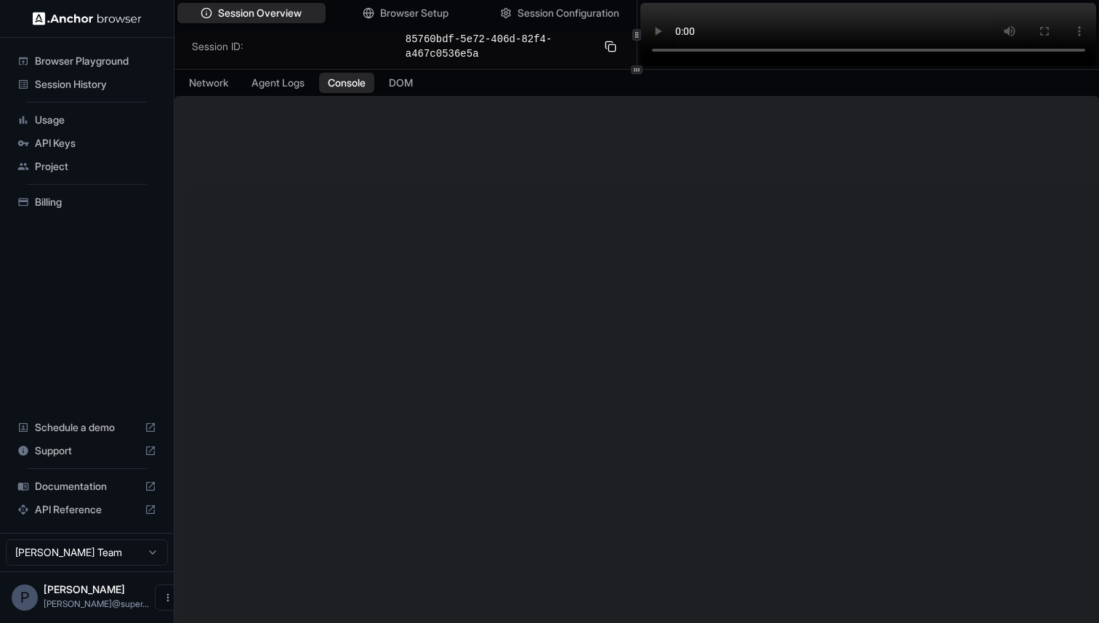
click at [70, 86] on span "Session History" at bounding box center [95, 84] width 121 height 15
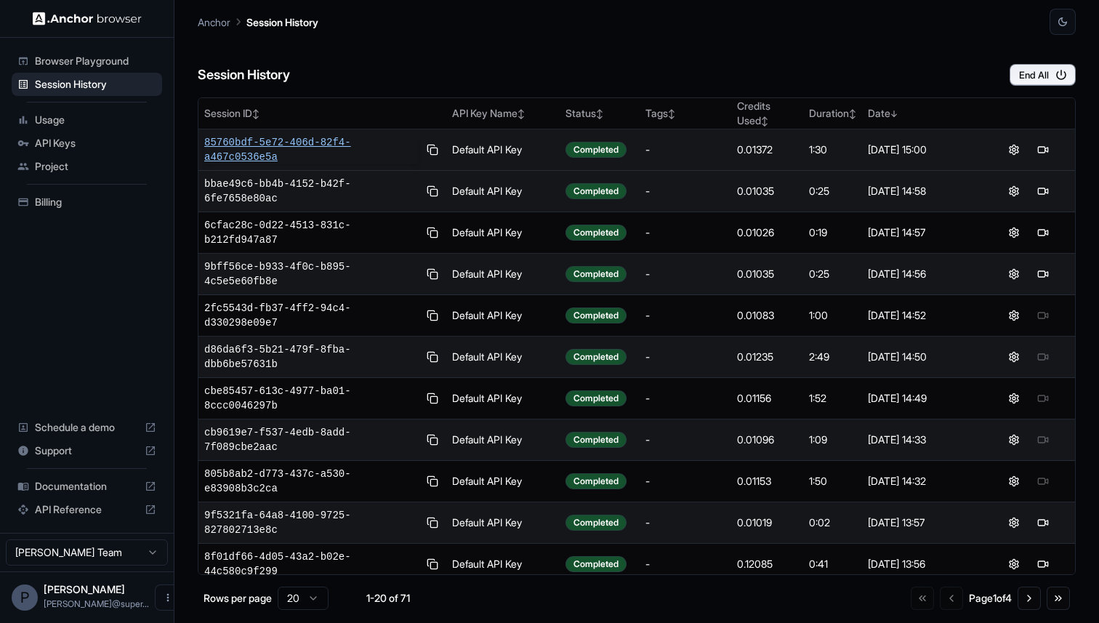
click at [250, 142] on span "85760bdf-5e72-406d-82f4-a467c0536e5a" at bounding box center [311, 149] width 214 height 29
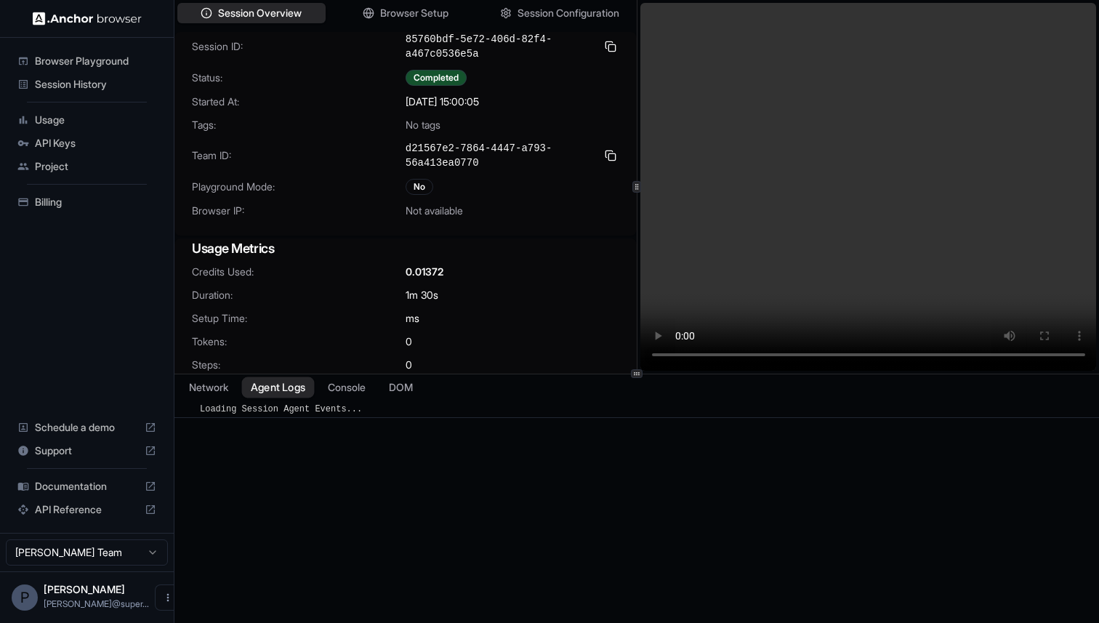
click at [286, 386] on button "Agent Logs" at bounding box center [278, 386] width 73 height 21
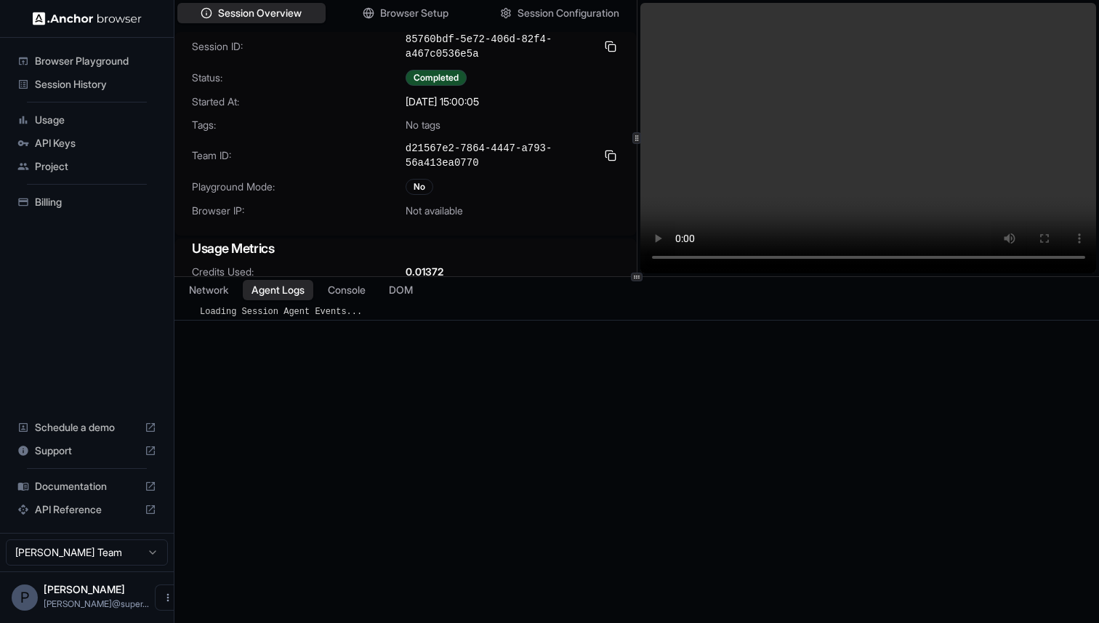
click at [640, 278] on icon at bounding box center [636, 276] width 7 height 7
click at [339, 289] on button "Console" at bounding box center [346, 290] width 57 height 21
click at [74, 80] on span "Session History" at bounding box center [95, 84] width 121 height 15
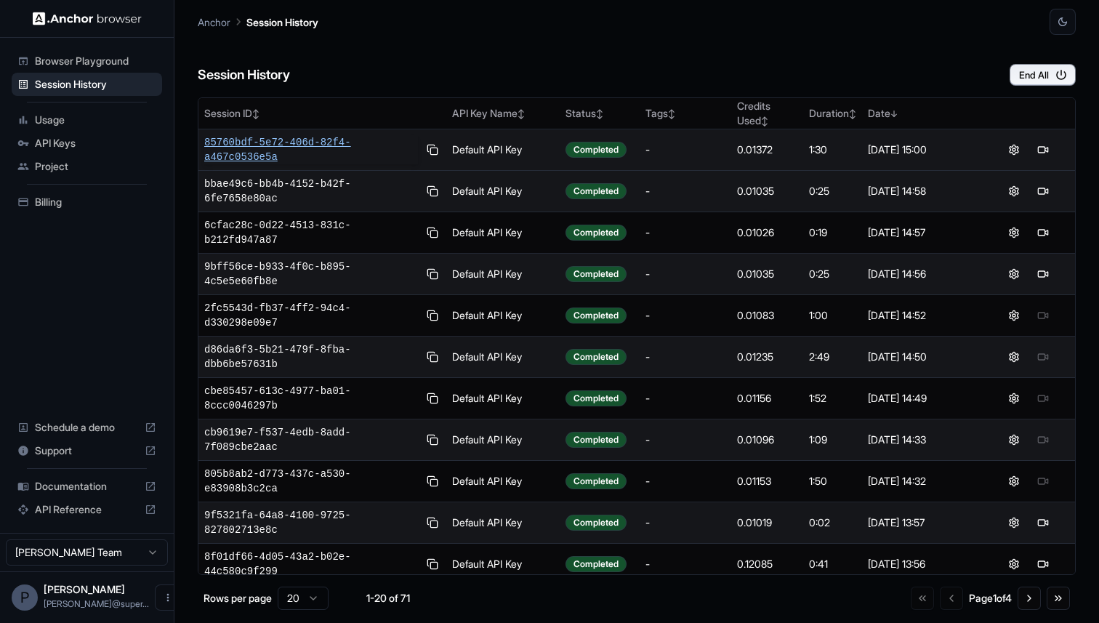
click at [271, 144] on span "85760bdf-5e72-406d-82f4-a467c0536e5a" at bounding box center [311, 149] width 214 height 29
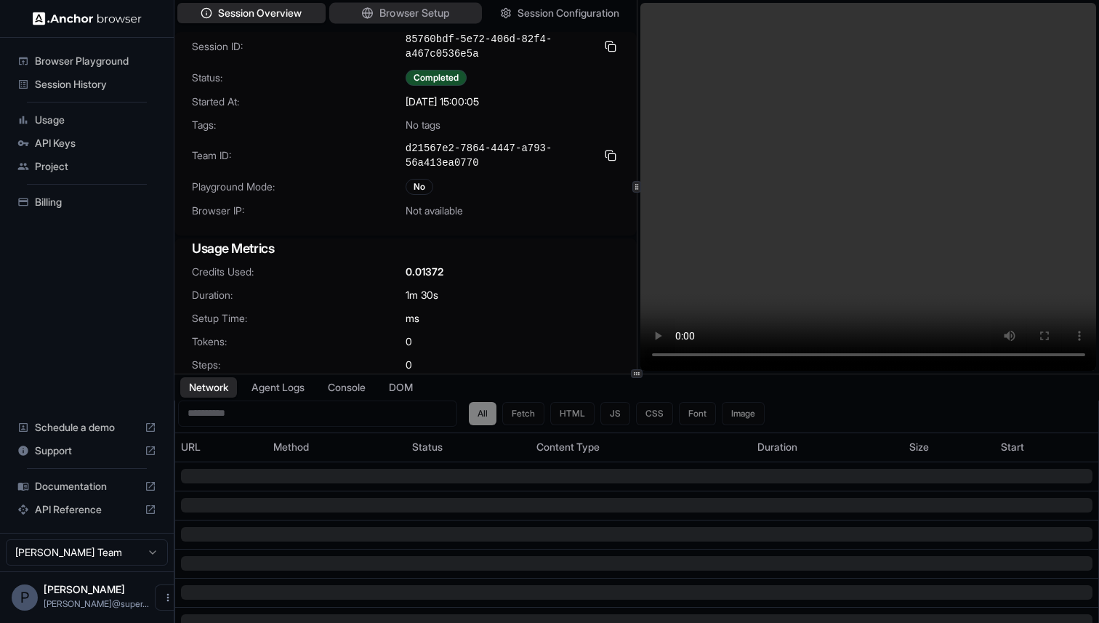
click at [445, 13] on span "Browser Setup" at bounding box center [414, 13] width 70 height 15
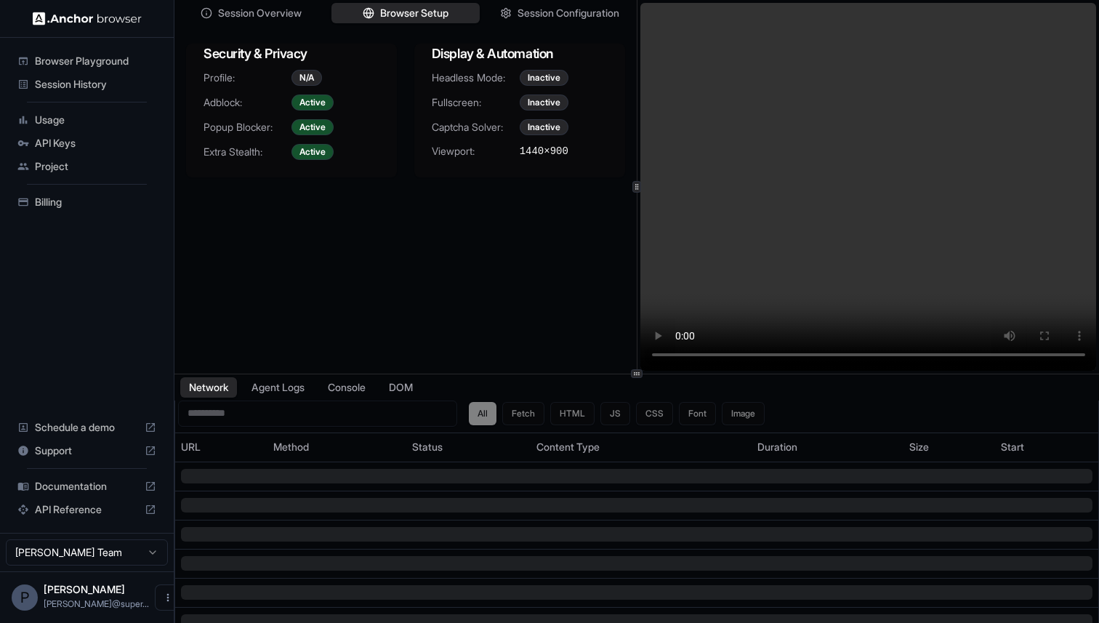
click at [90, 81] on span "Session History" at bounding box center [95, 84] width 121 height 15
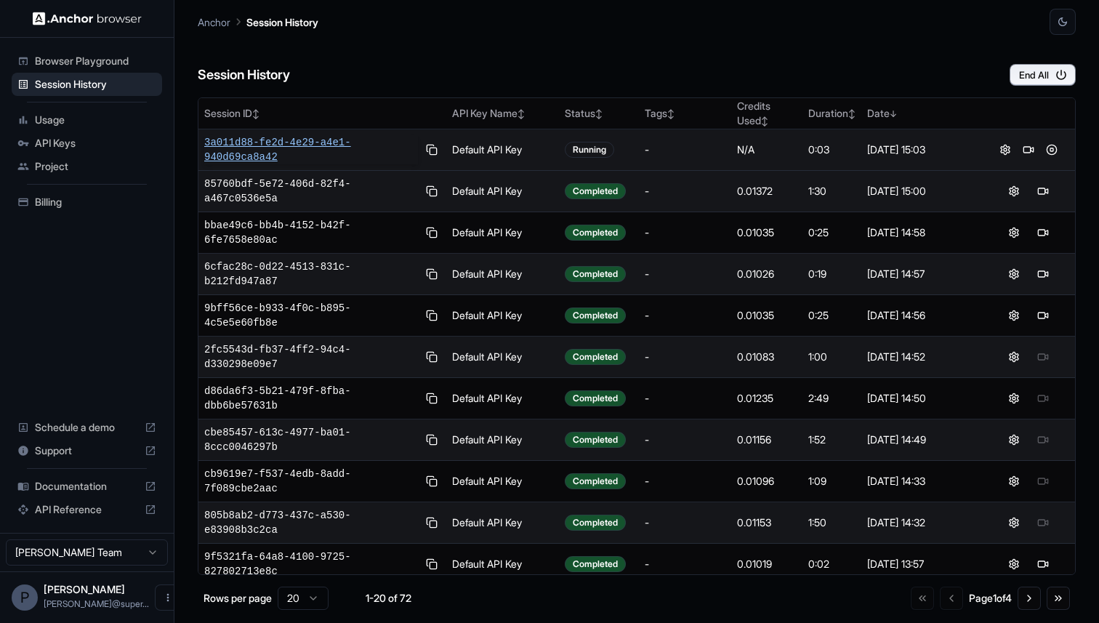
click at [271, 143] on span "3a011d88-fe2d-4e29-a4e1-940d69ca8a42" at bounding box center [311, 149] width 214 height 29
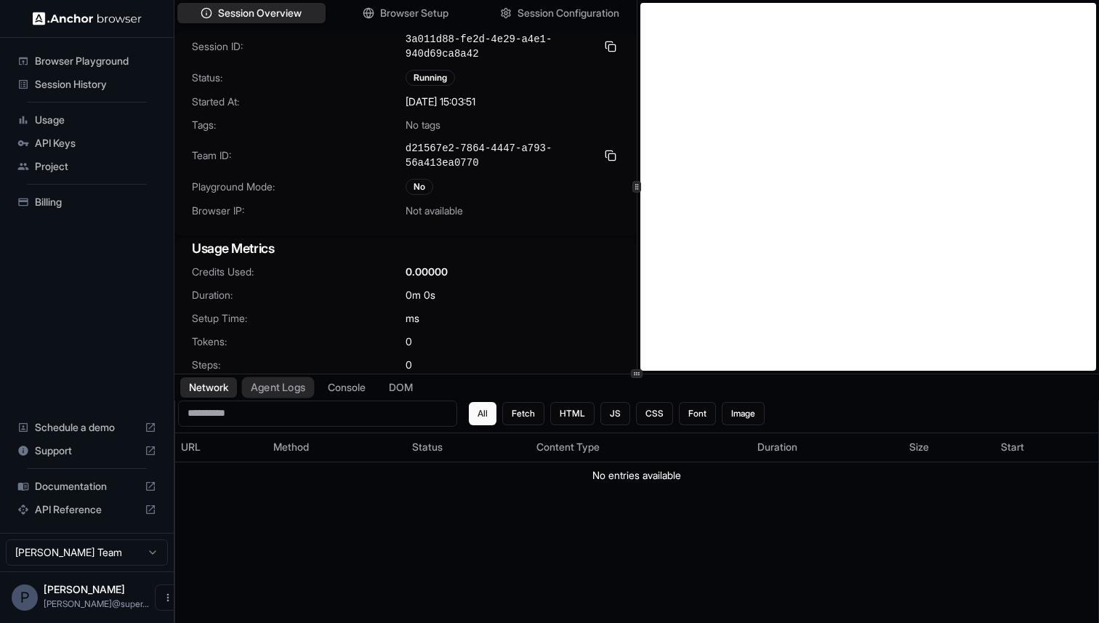
click at [269, 395] on button "Agent Logs" at bounding box center [278, 386] width 73 height 21
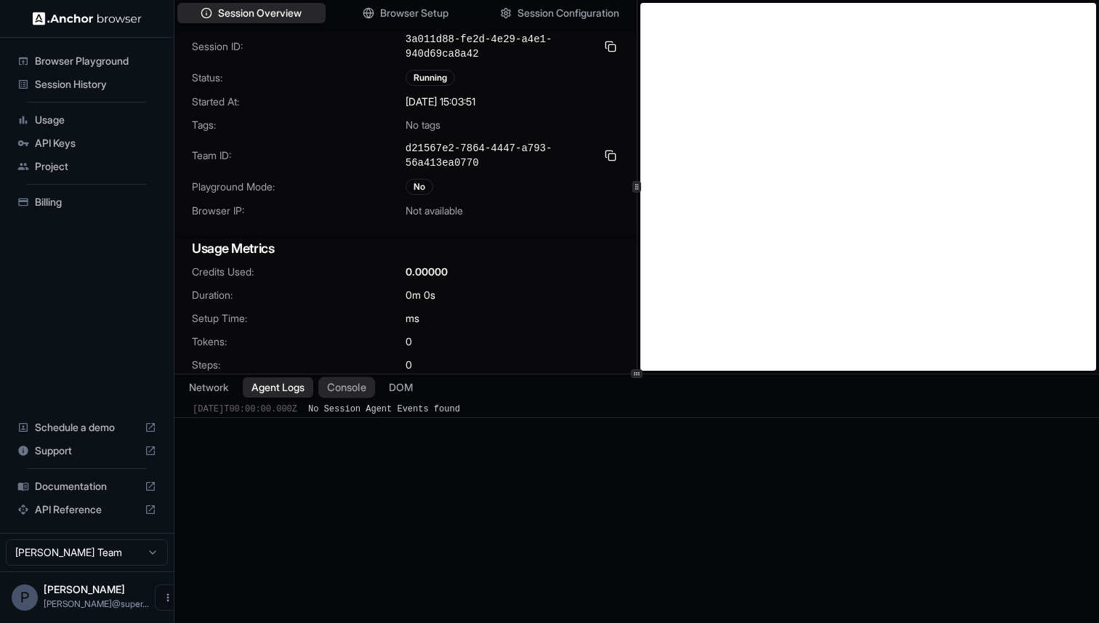
click at [344, 384] on button "Console" at bounding box center [346, 386] width 57 height 21
click at [283, 393] on button "Agent Logs" at bounding box center [278, 386] width 73 height 21
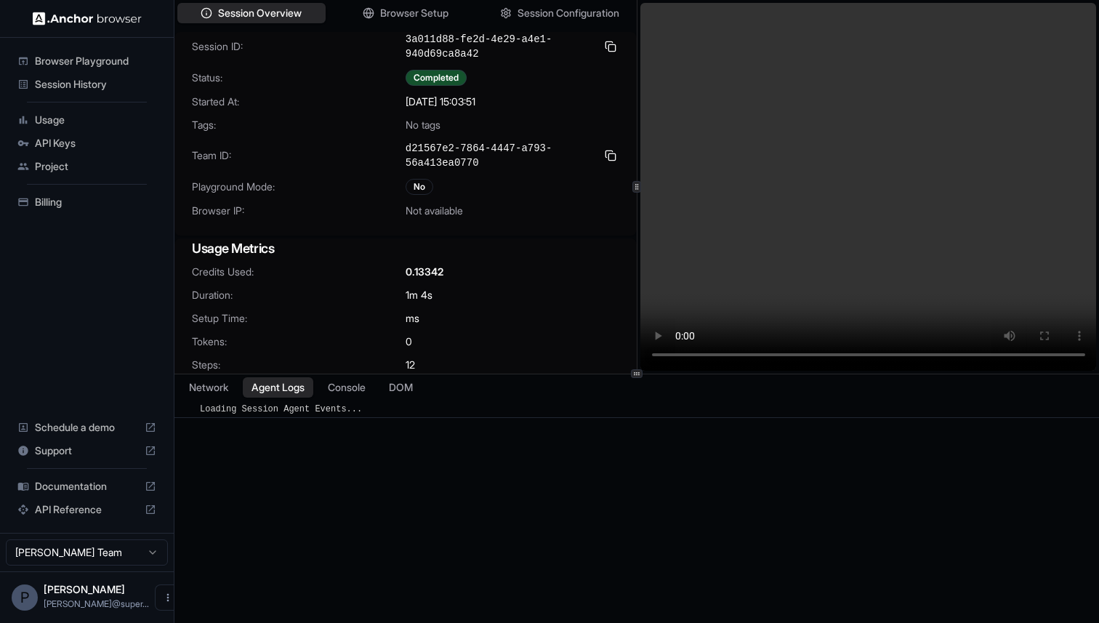
click at [73, 87] on span "Session History" at bounding box center [95, 84] width 121 height 15
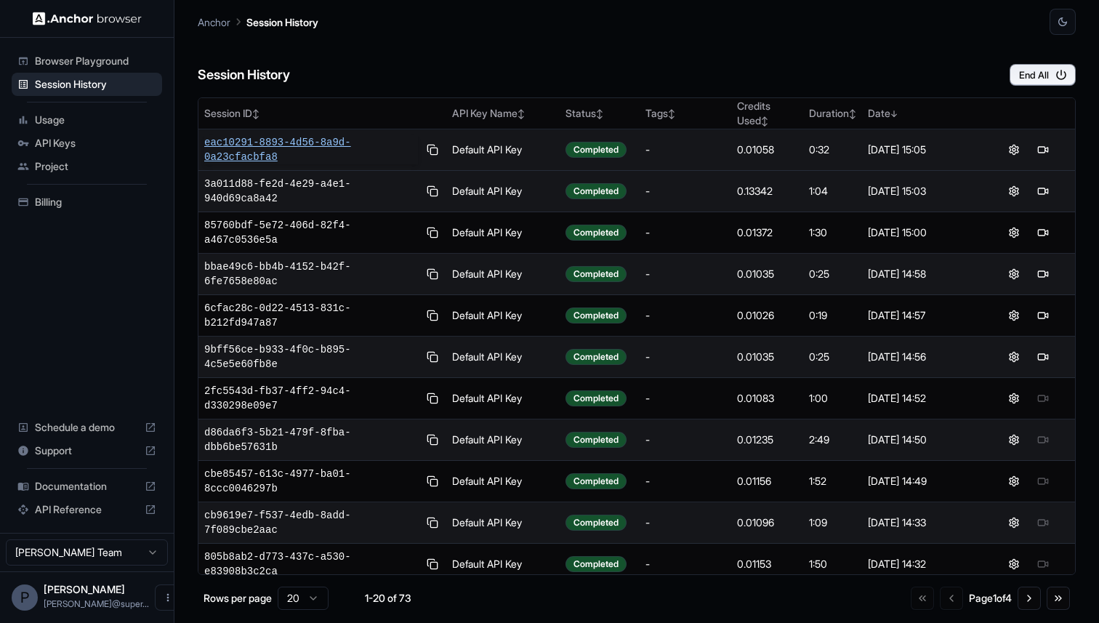
click at [291, 137] on span "eac10291-8893-4d56-8a9d-0a23cfacbfa8" at bounding box center [311, 149] width 214 height 29
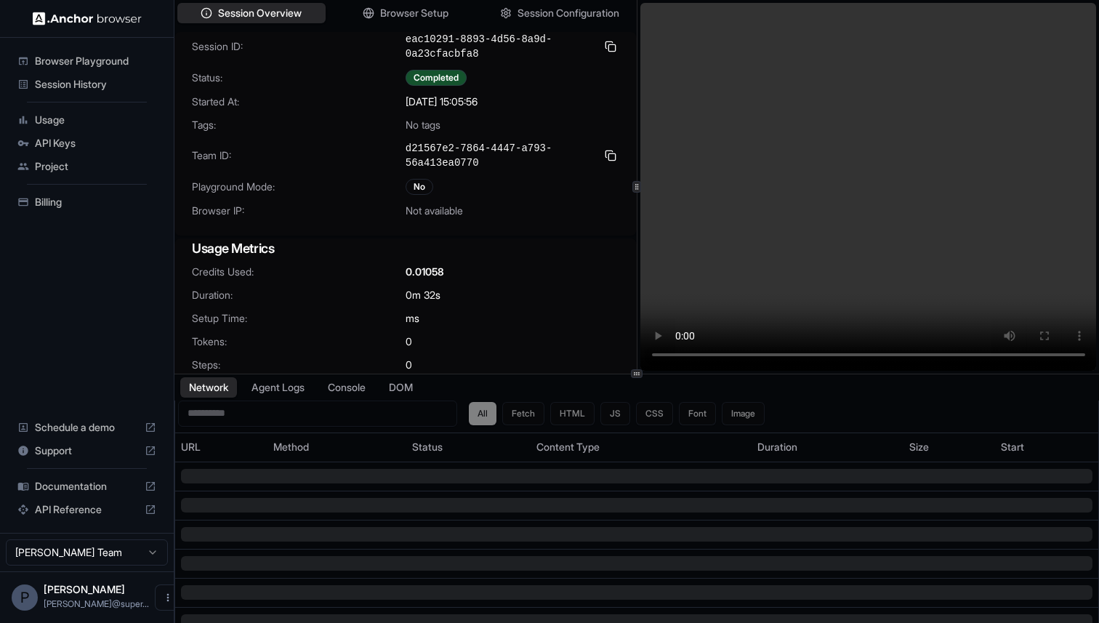
click at [73, 81] on span "Session History" at bounding box center [95, 84] width 121 height 15
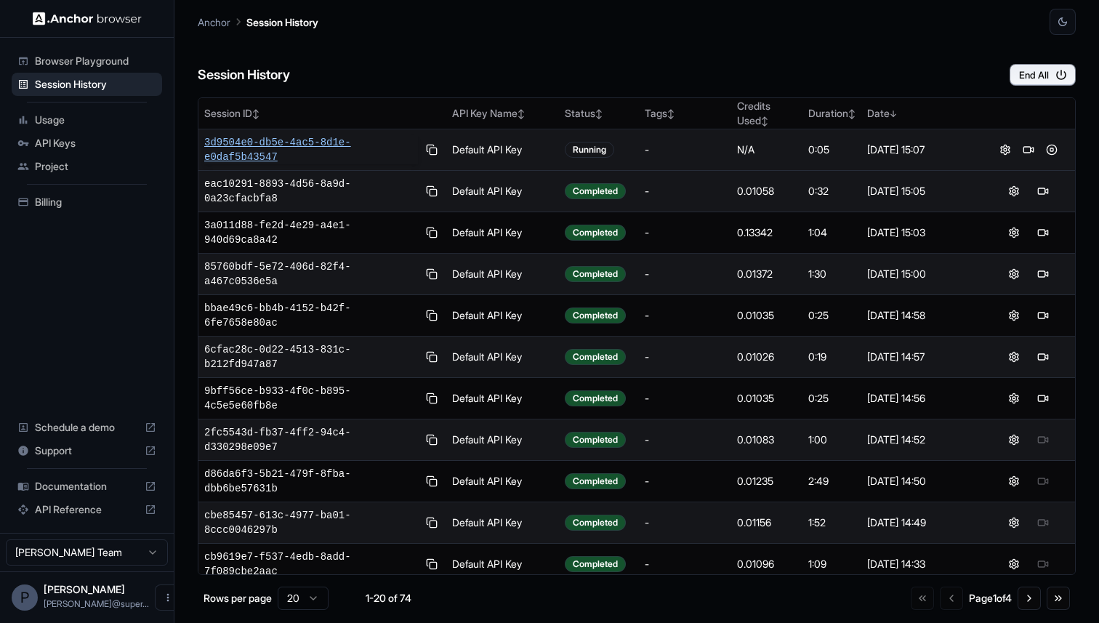
click at [273, 154] on span "3d9504e0-db5e-4ac5-8d1e-e0daf5b43547" at bounding box center [311, 149] width 214 height 29
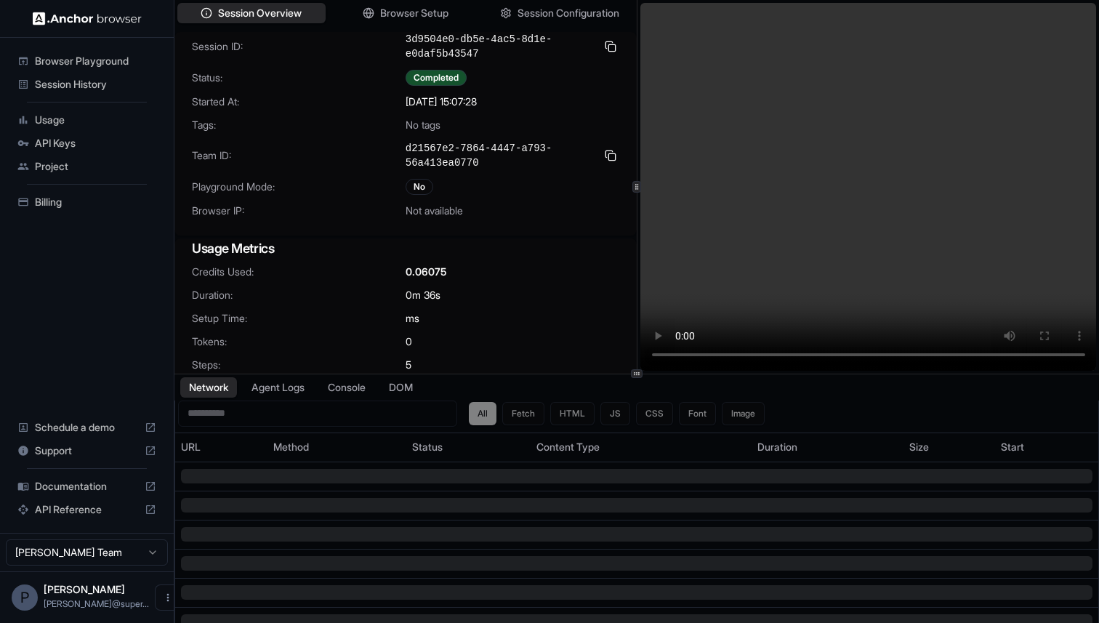
click at [94, 83] on span "Session History" at bounding box center [95, 84] width 121 height 15
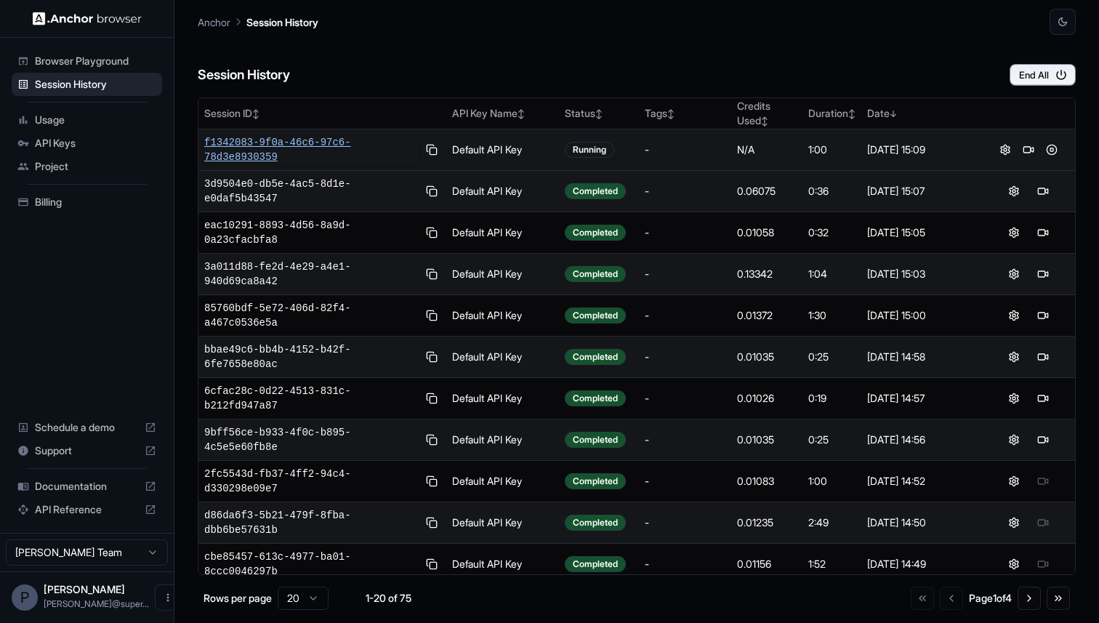
click at [244, 142] on span "f1342083-9f0a-46c6-97c6-78d3e8930359" at bounding box center [311, 149] width 214 height 29
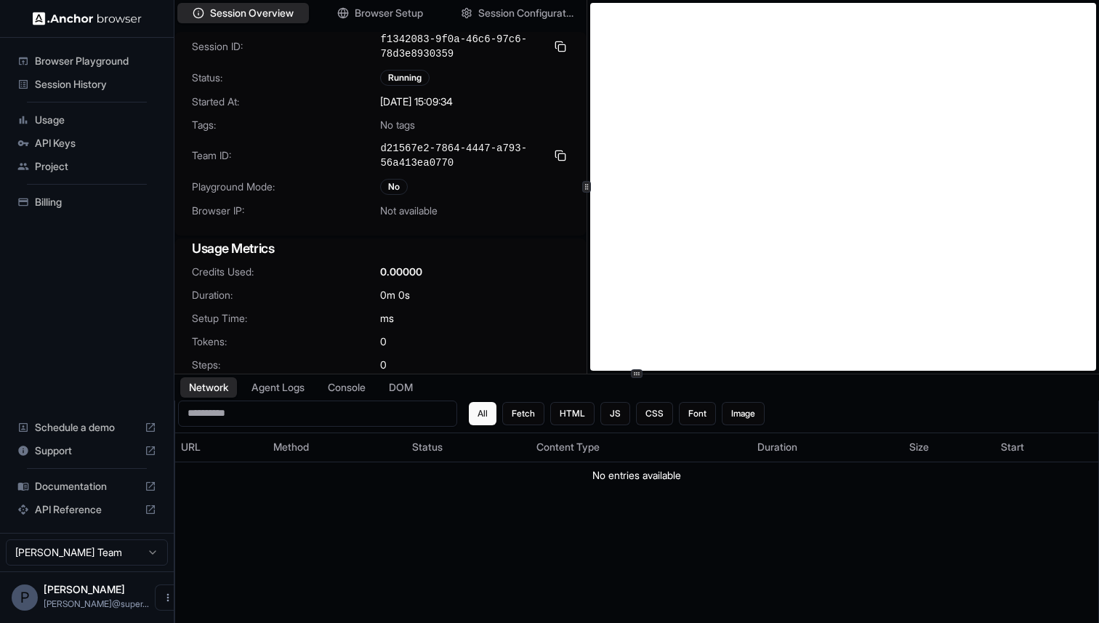
click at [583, 188] on icon at bounding box center [586, 186] width 7 height 7
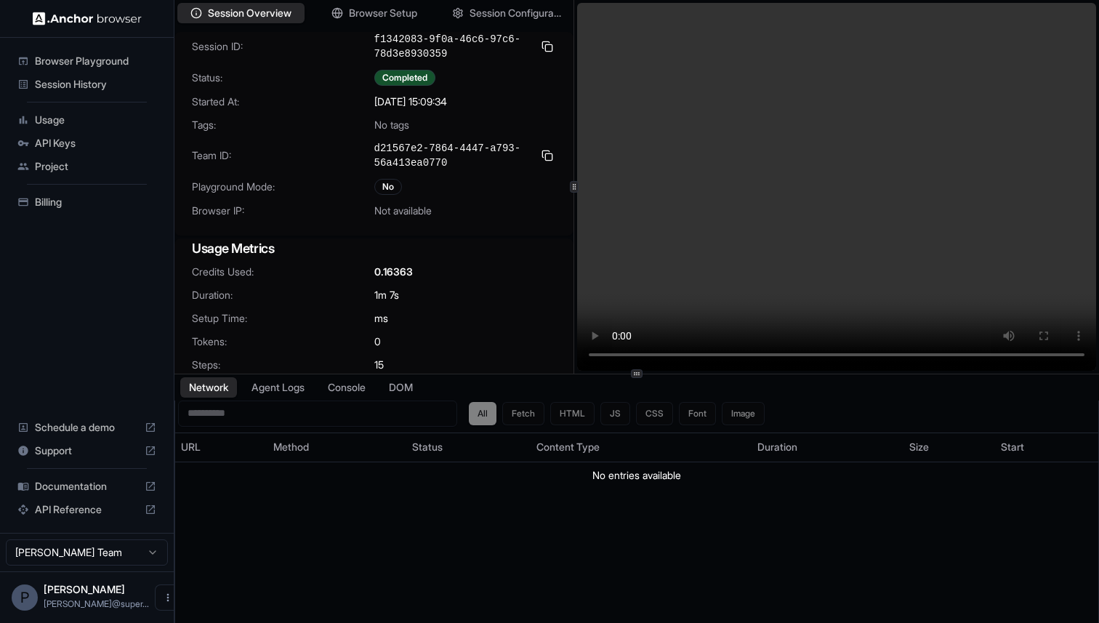
click at [76, 89] on span "Session History" at bounding box center [95, 84] width 121 height 15
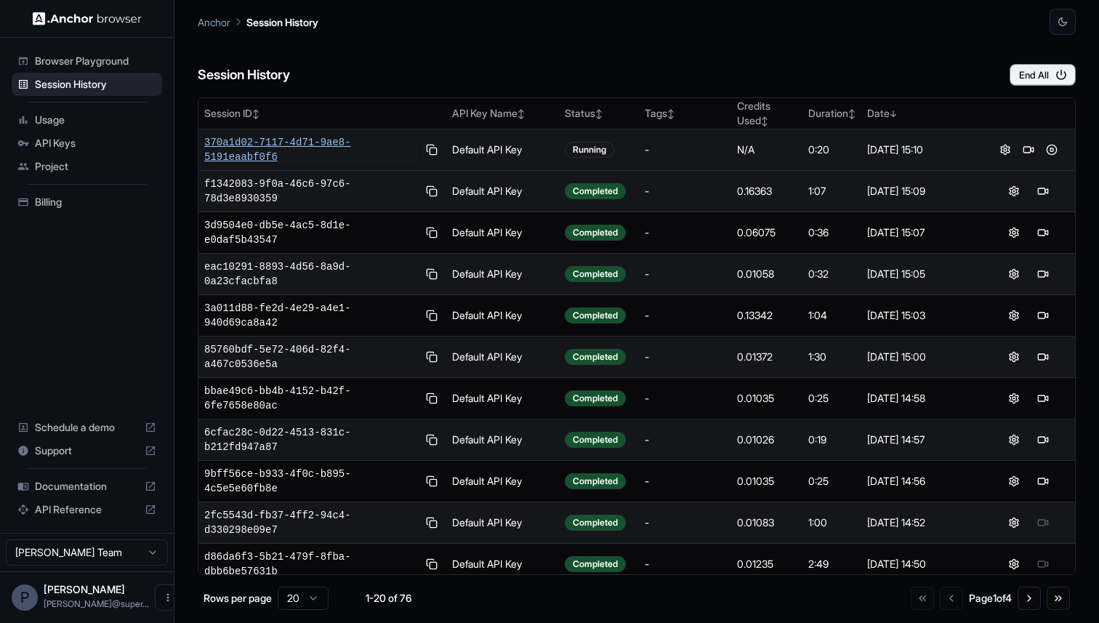
click at [291, 142] on span "370a1d02-7117-4d71-9ae8-5191eaabf0f6" at bounding box center [311, 149] width 214 height 29
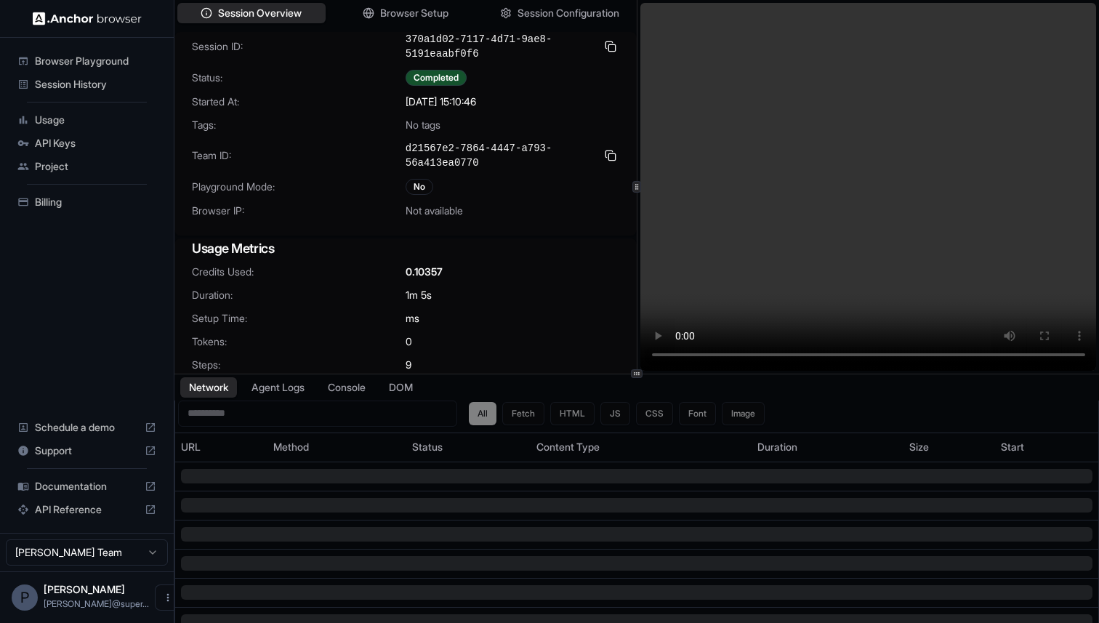
click at [64, 203] on span "Billing" at bounding box center [95, 202] width 121 height 15
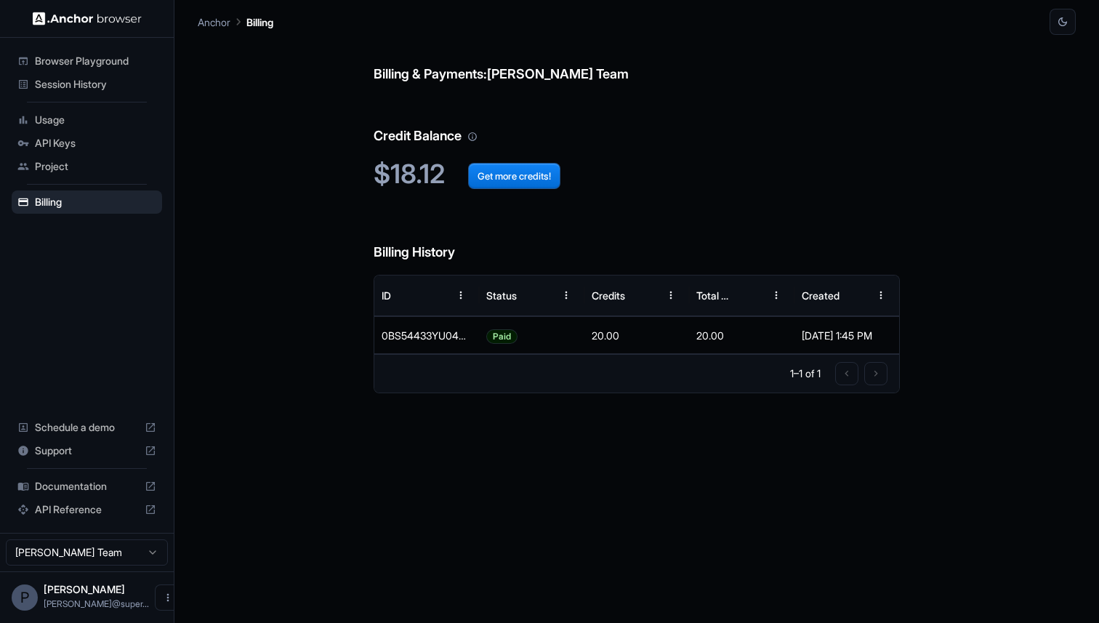
click at [67, 118] on span "Usage" at bounding box center [95, 120] width 121 height 15
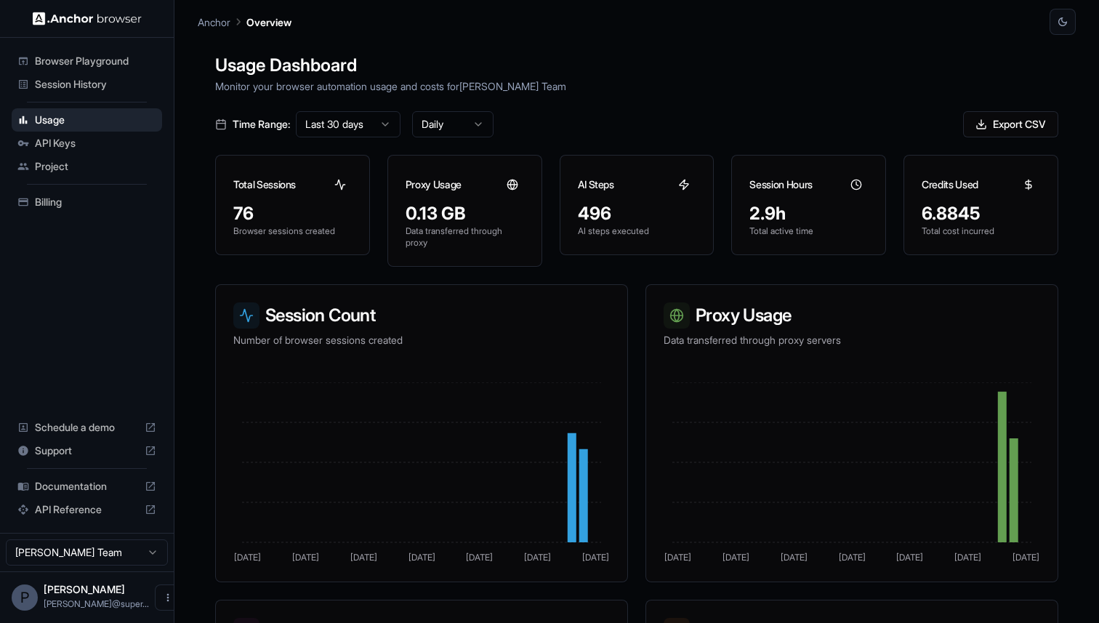
click at [75, 86] on span "Session History" at bounding box center [95, 84] width 121 height 15
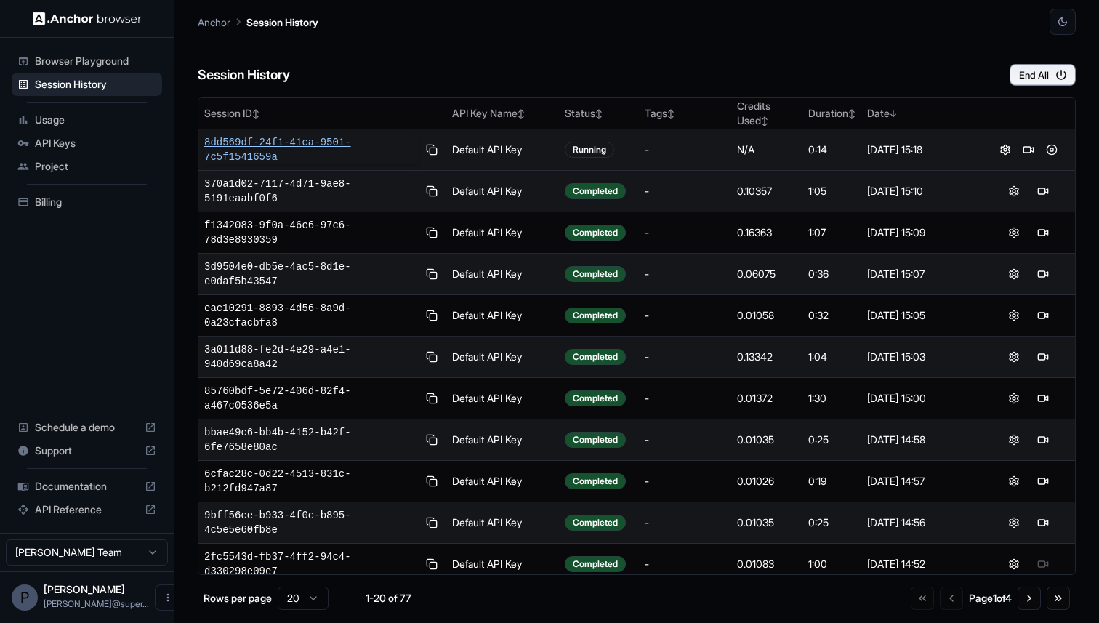
click at [251, 140] on span "8dd569df-24f1-41ca-9501-7c5f1541659a" at bounding box center [311, 149] width 214 height 29
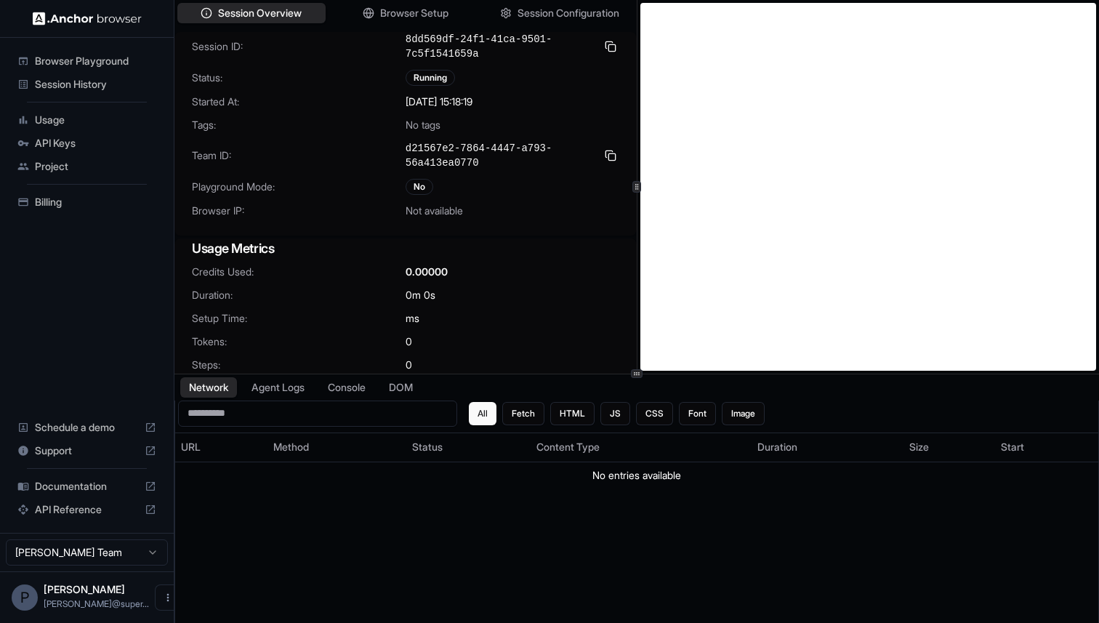
click at [76, 83] on span "Session History" at bounding box center [95, 84] width 121 height 15
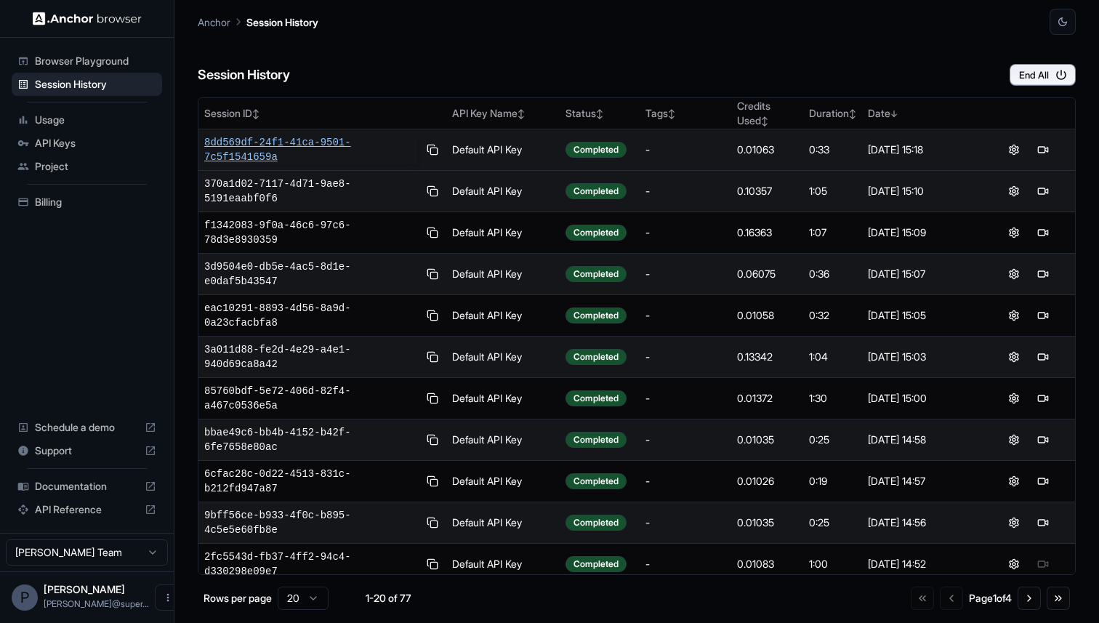
click at [316, 146] on span "8dd569df-24f1-41ca-9501-7c5f1541659a" at bounding box center [311, 149] width 214 height 29
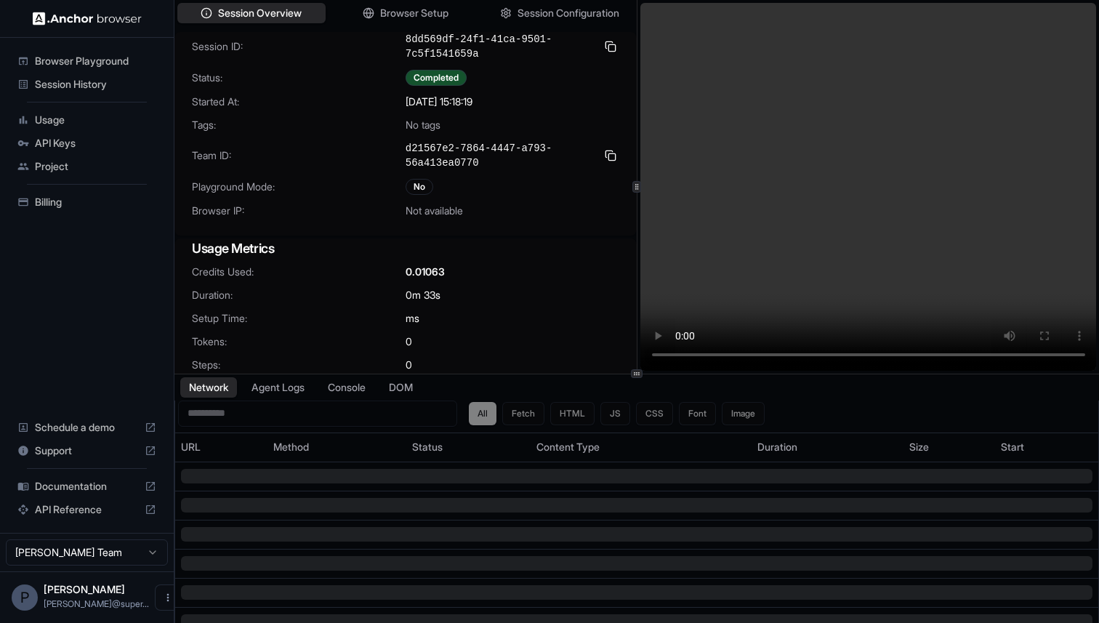
click at [89, 88] on span "Session History" at bounding box center [95, 84] width 121 height 15
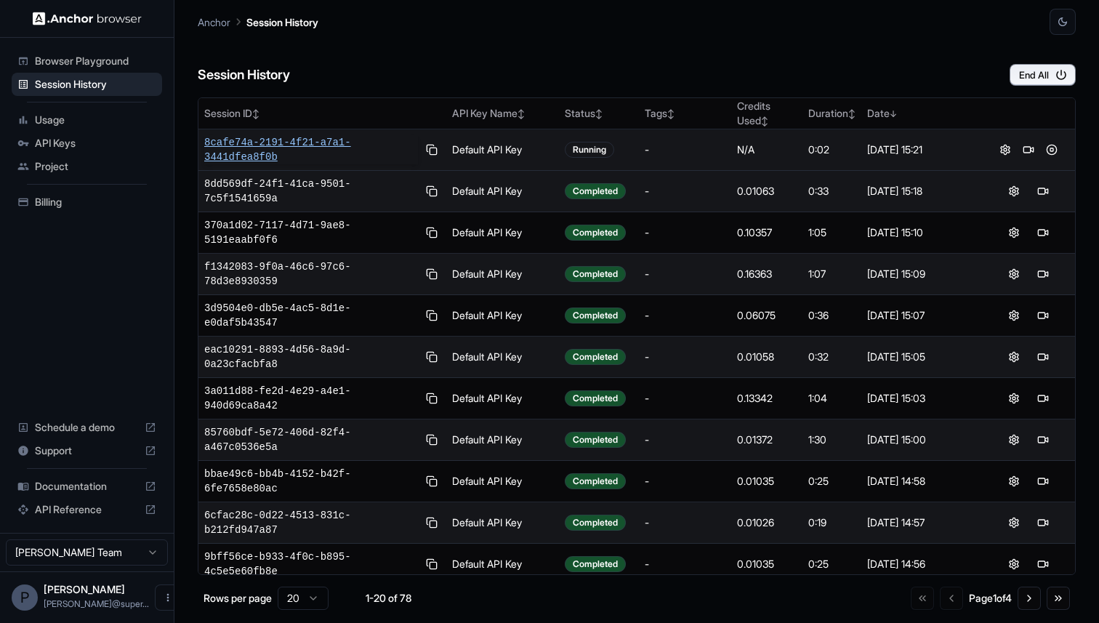
click at [274, 148] on span "8cafe74a-2191-4f21-a7a1-3441dfea8f0b" at bounding box center [311, 149] width 214 height 29
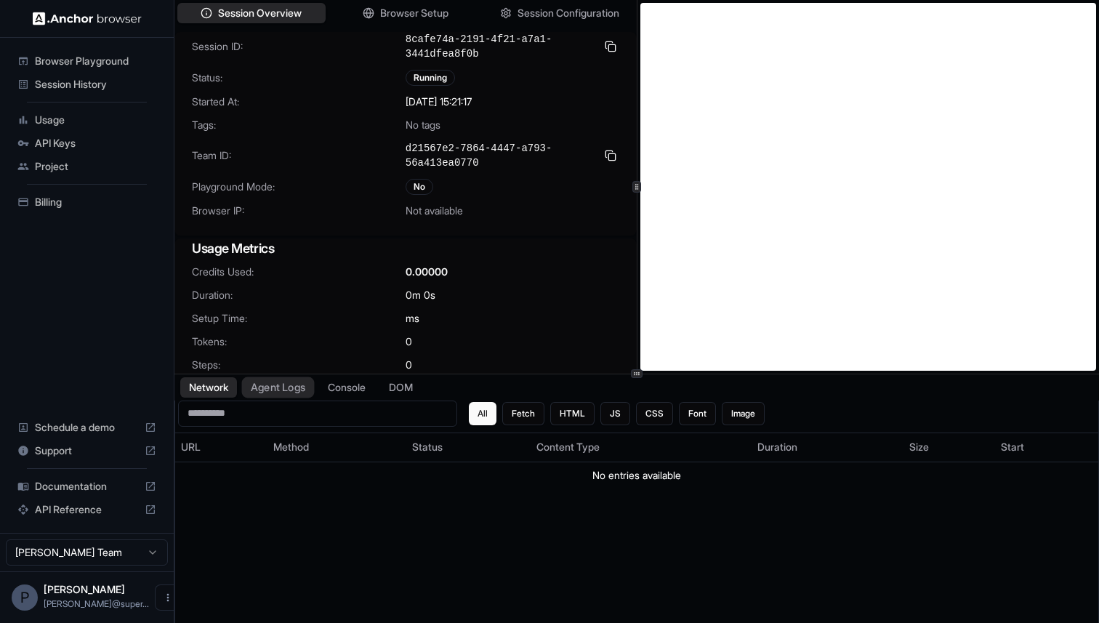
click at [273, 392] on button "Agent Logs" at bounding box center [278, 386] width 73 height 21
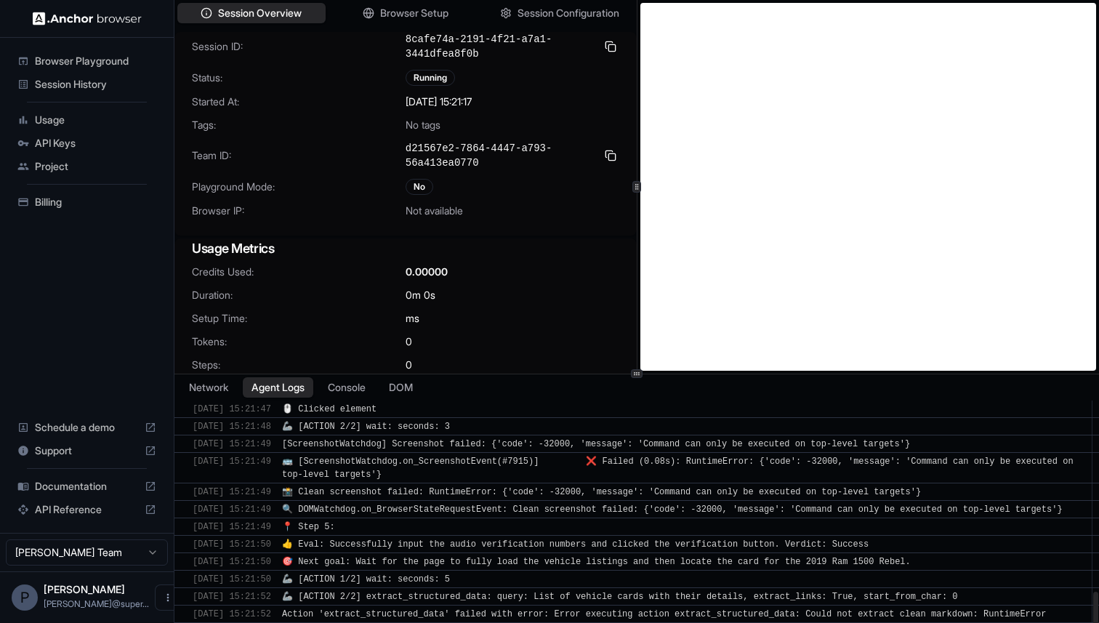
scroll to position [1098, 0]
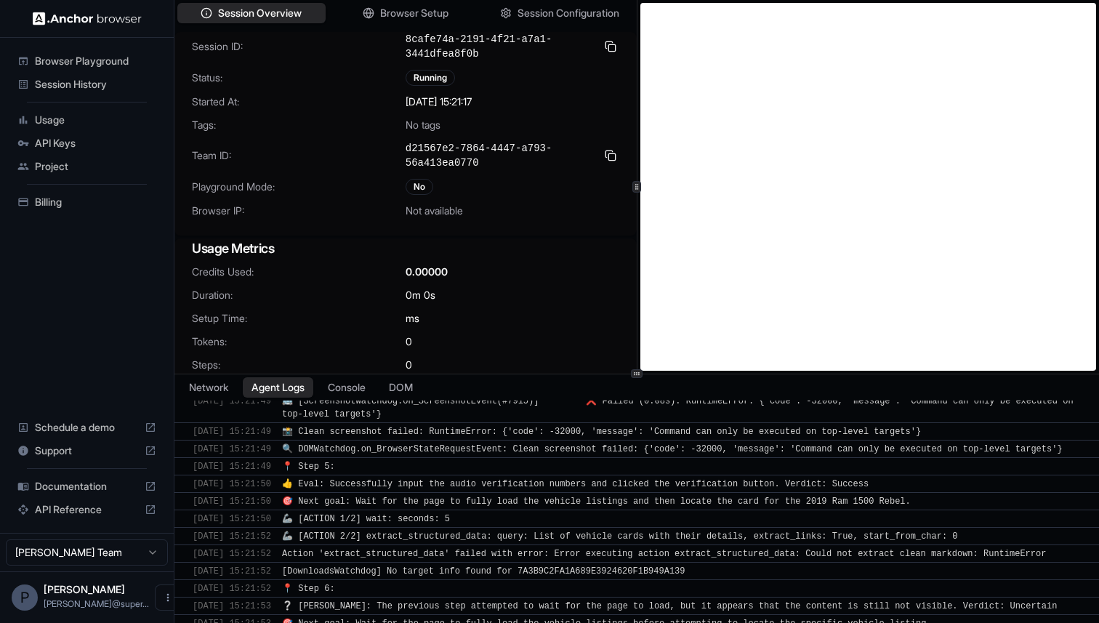
click at [87, 88] on span "Session History" at bounding box center [95, 84] width 121 height 15
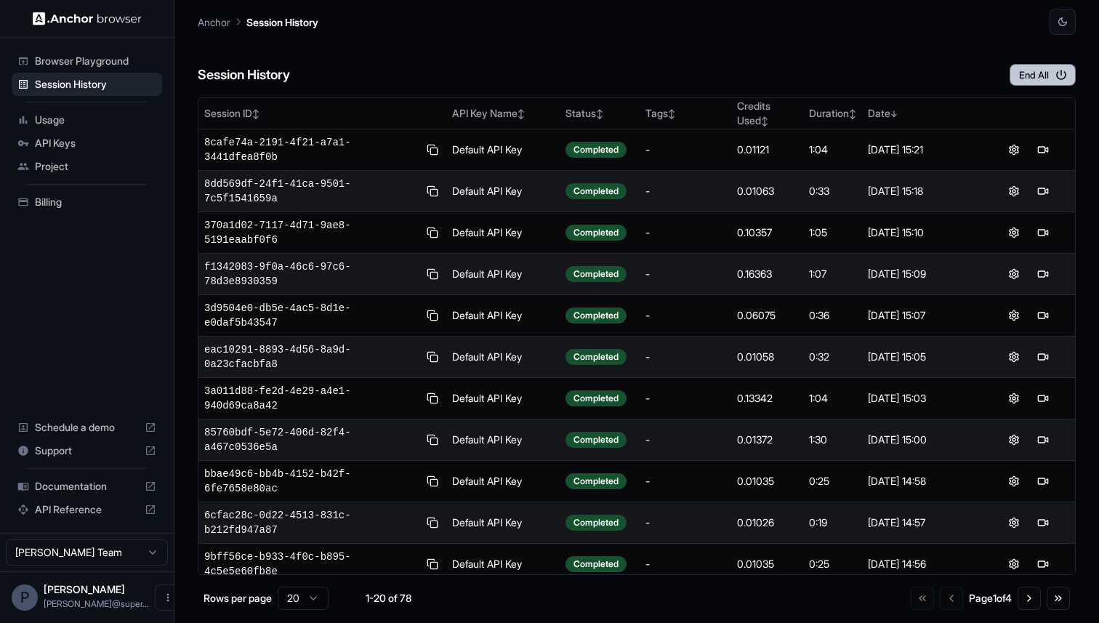
click at [1033, 73] on button "End All" at bounding box center [1042, 75] width 66 height 22
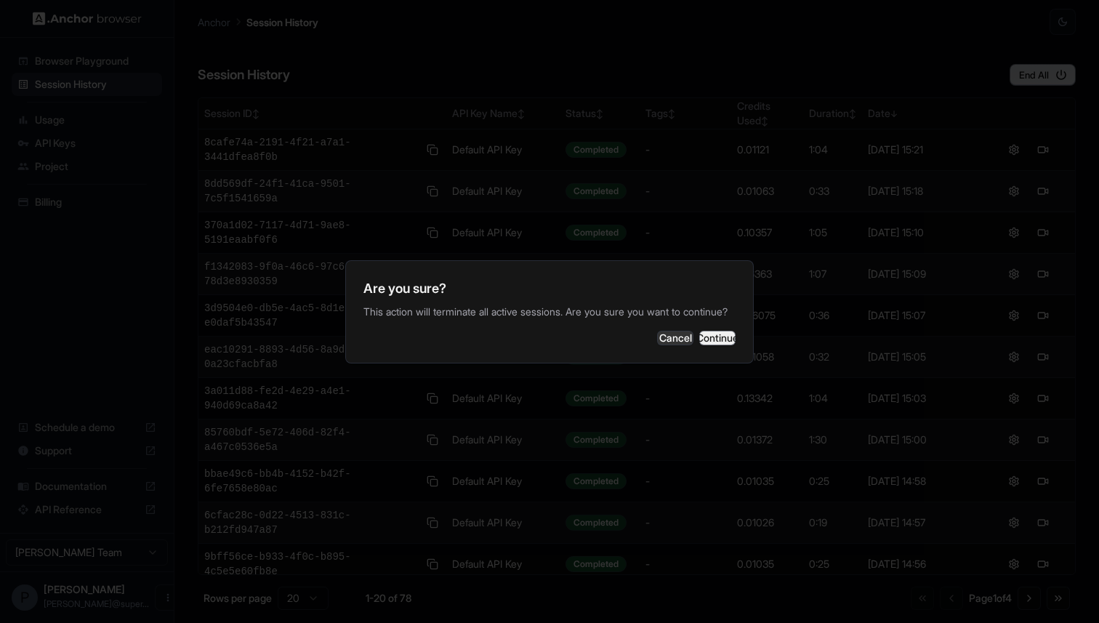
click at [709, 345] on button "Continue" at bounding box center [717, 338] width 36 height 15
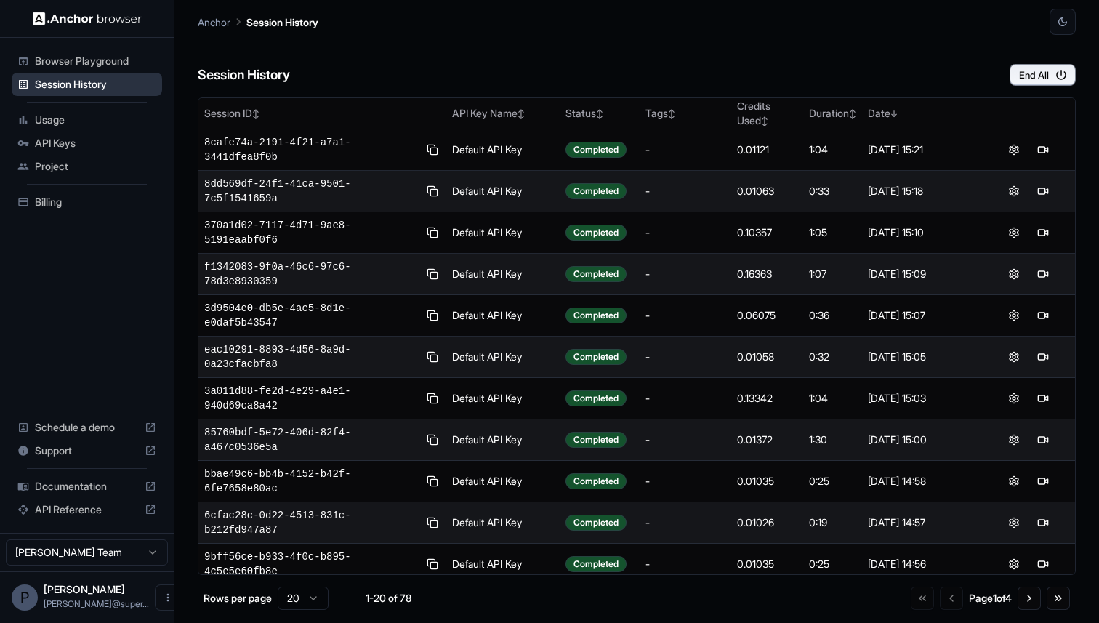
click at [89, 86] on span "Session History" at bounding box center [95, 84] width 121 height 15
click at [117, 86] on span "Session History" at bounding box center [95, 84] width 121 height 15
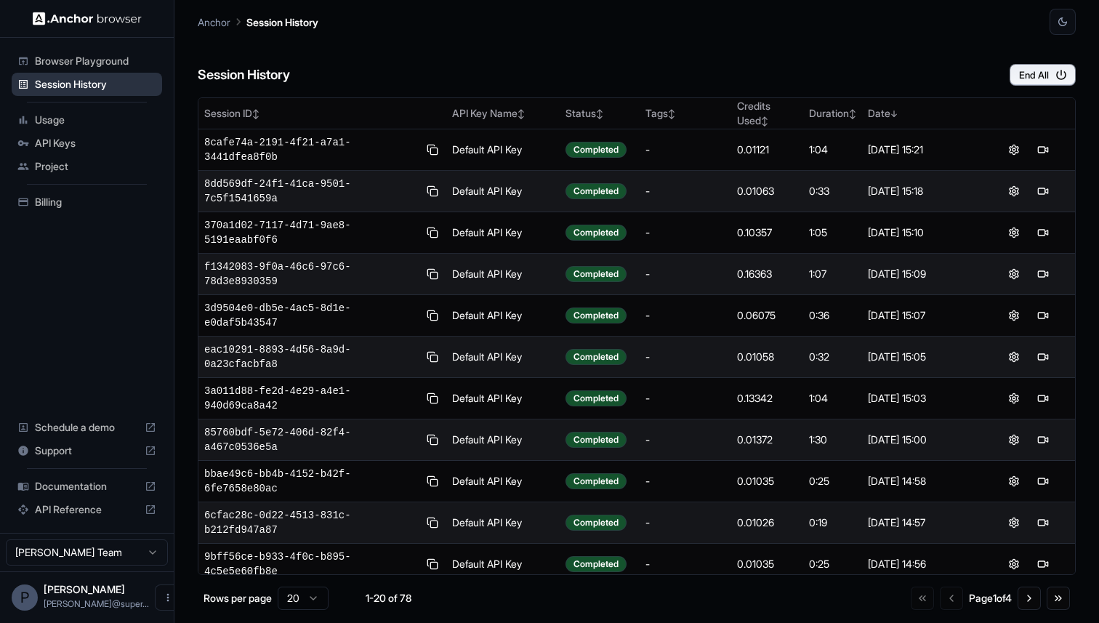
click at [117, 86] on span "Session History" at bounding box center [95, 84] width 121 height 15
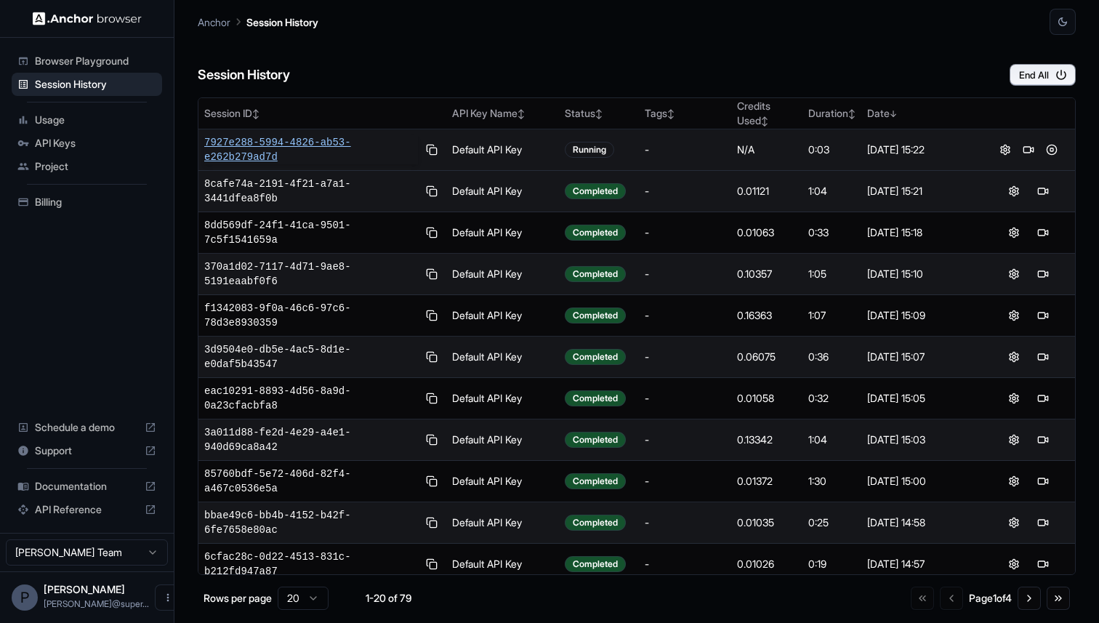
click at [260, 140] on span "7927e288-5994-4826-ab53-e262b279ad7d" at bounding box center [311, 149] width 214 height 29
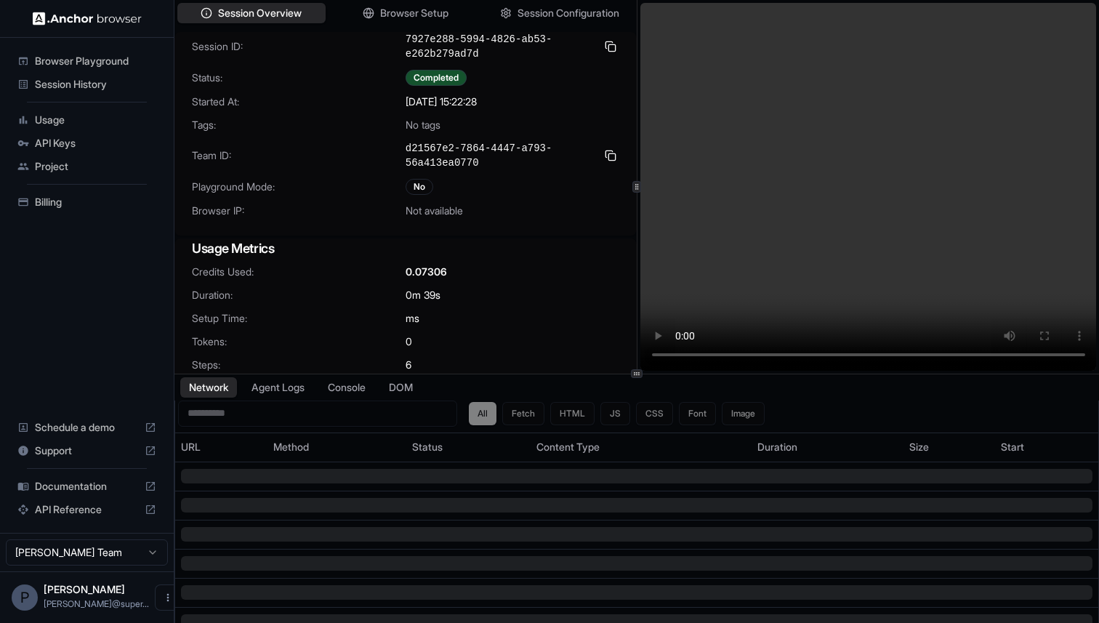
click at [100, 83] on span "Session History" at bounding box center [95, 84] width 121 height 15
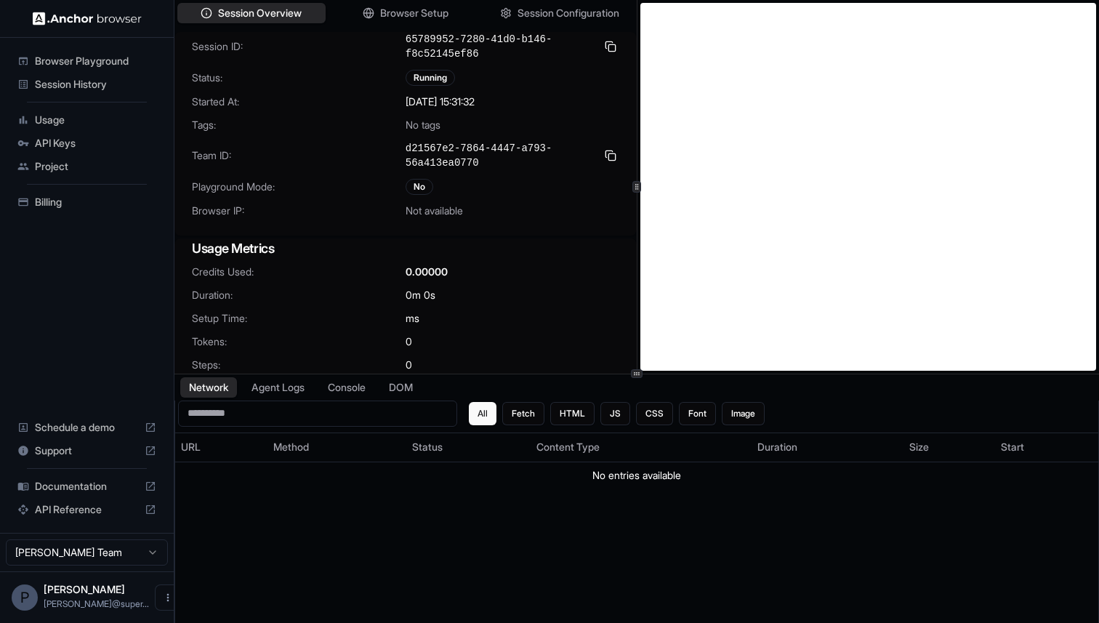
click at [84, 84] on span "Session History" at bounding box center [95, 84] width 121 height 15
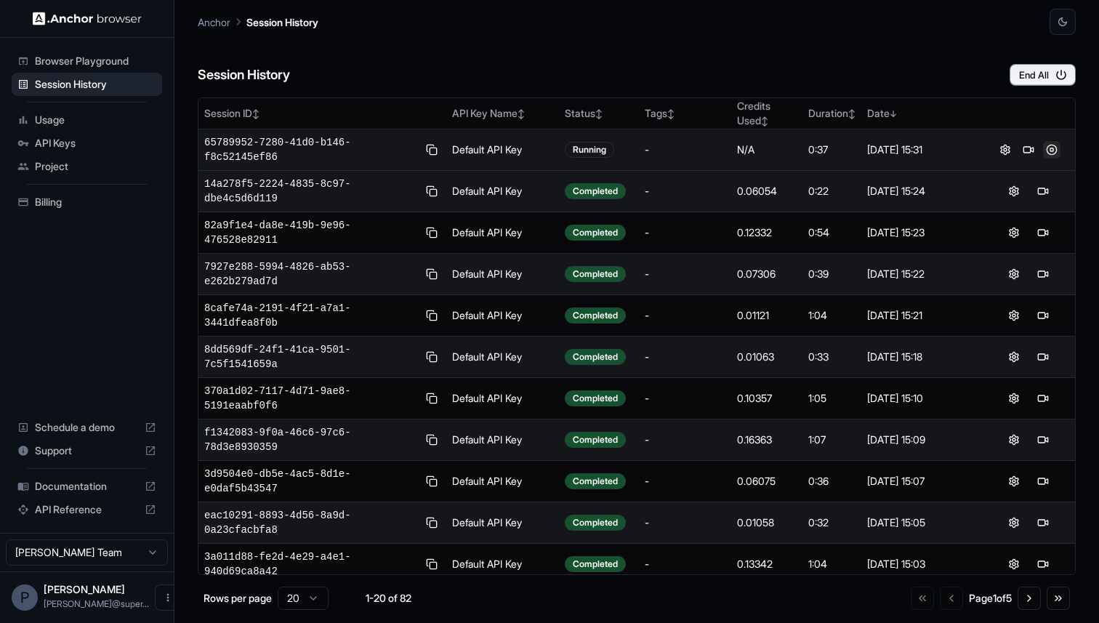
click at [1053, 148] on button at bounding box center [1051, 149] width 17 height 17
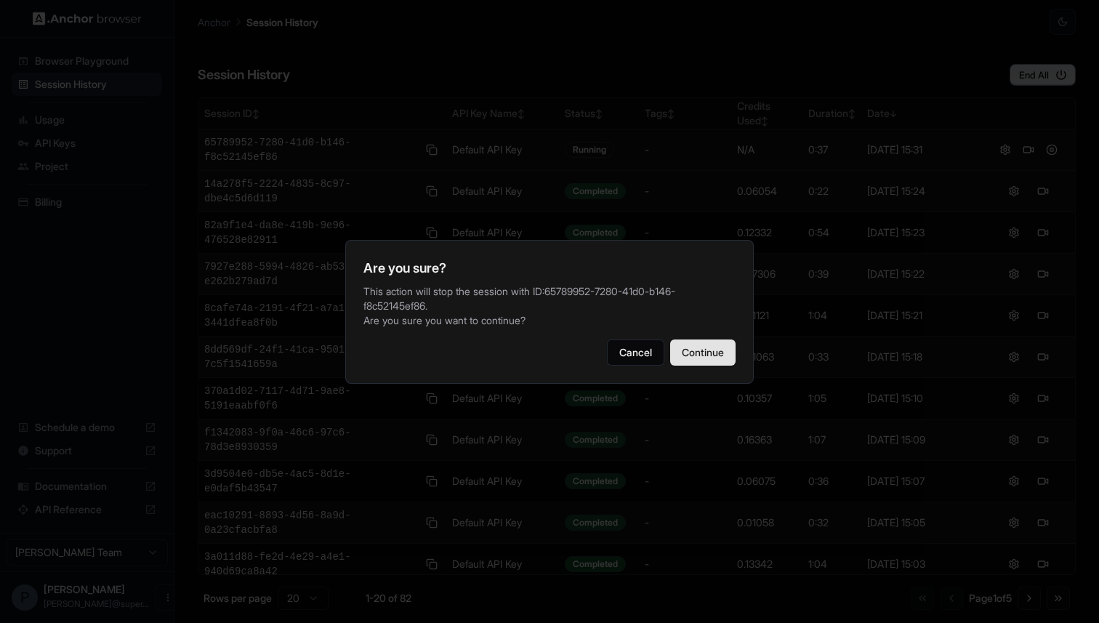
click at [705, 348] on button "Continue" at bounding box center [702, 352] width 65 height 26
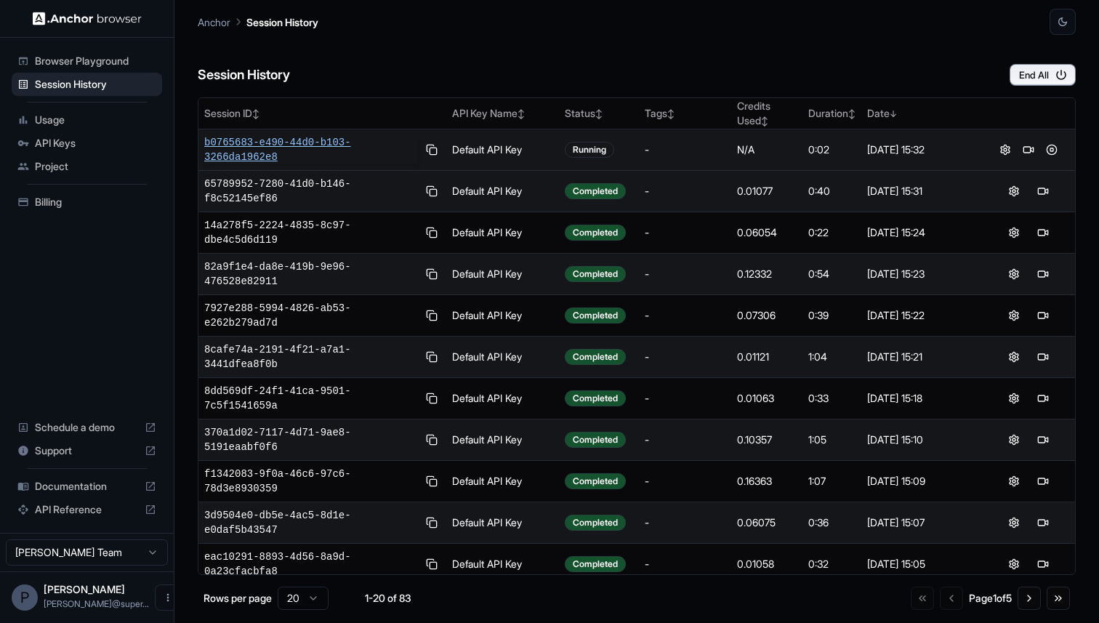
click at [272, 147] on span "b0765683-e490-44d0-b103-3266da1962e8" at bounding box center [311, 149] width 214 height 29
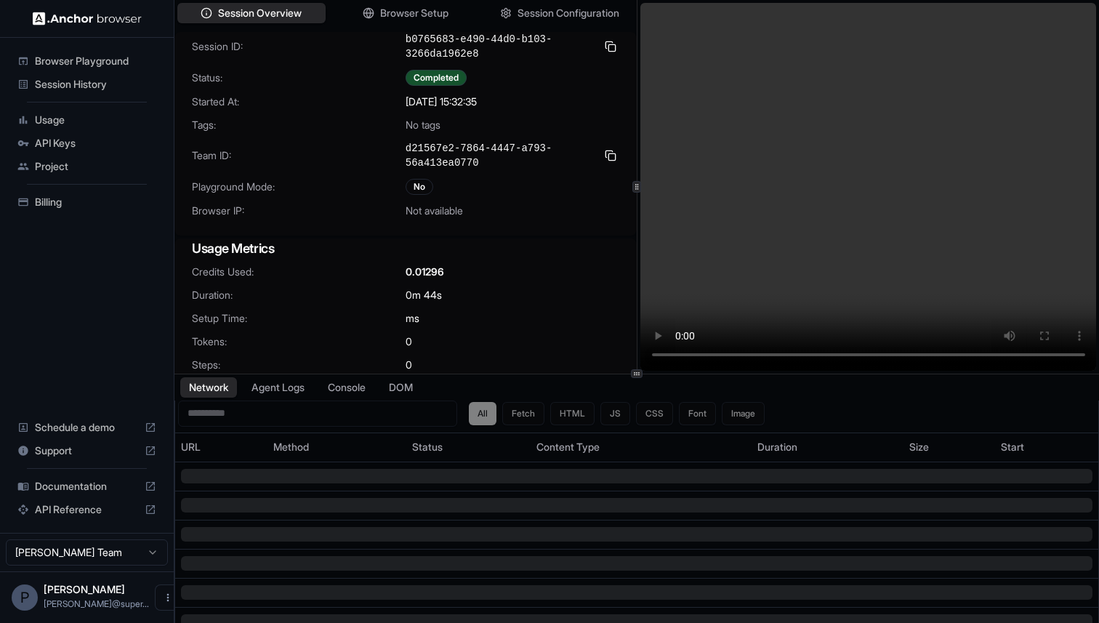
click at [74, 81] on span "Session History" at bounding box center [95, 84] width 121 height 15
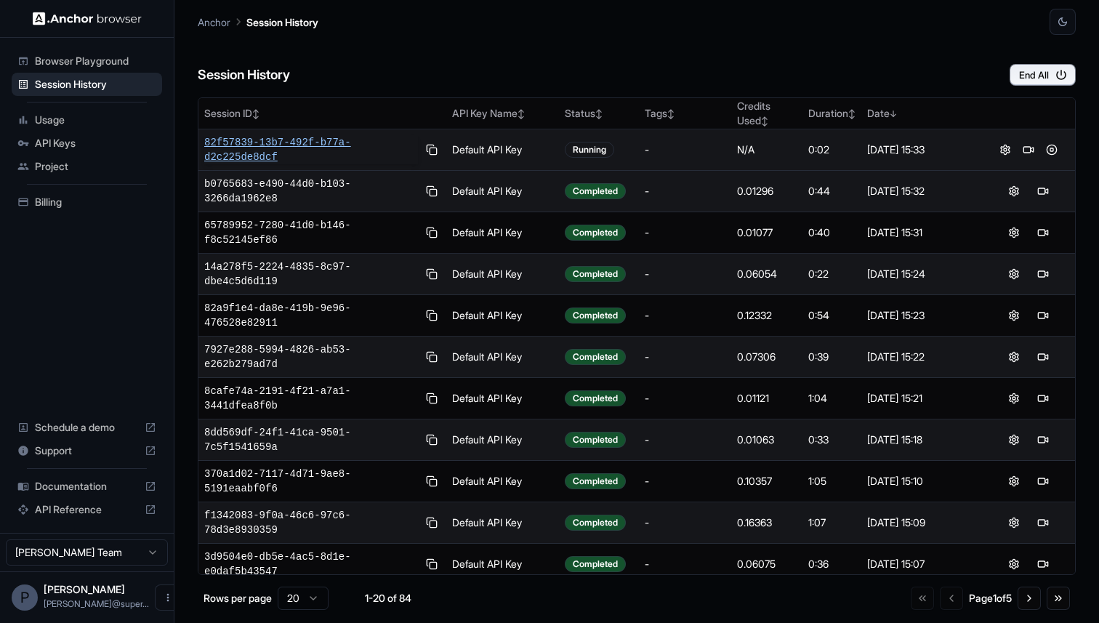
click at [262, 149] on span "82f57839-13b7-492f-b77a-d2c225de8dcf" at bounding box center [311, 149] width 214 height 29
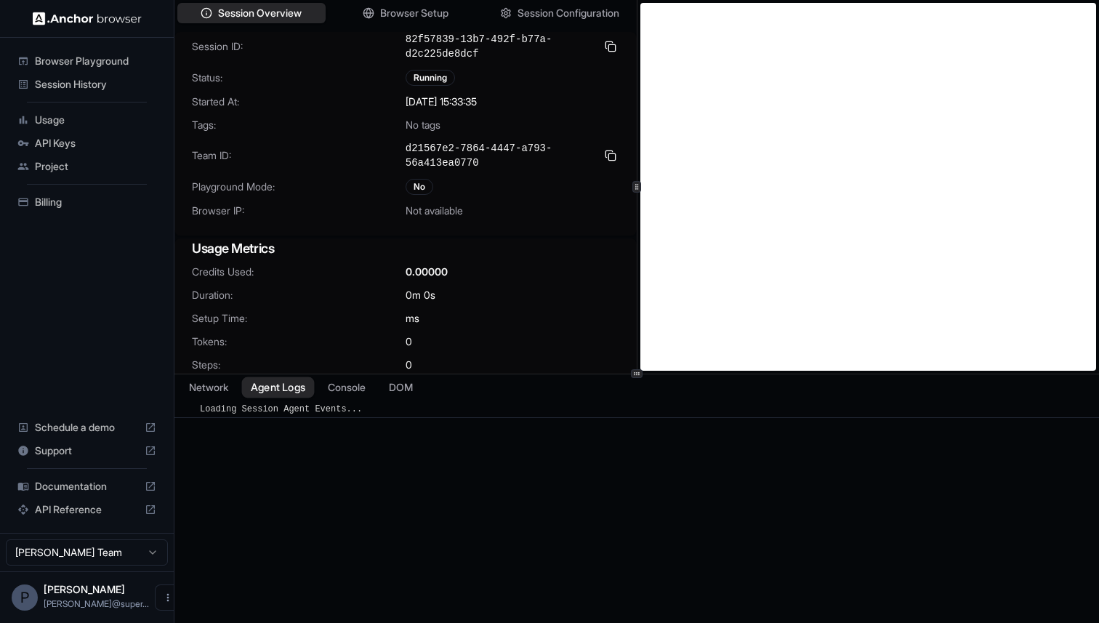
click at [275, 393] on button "Agent Logs" at bounding box center [278, 386] width 73 height 21
